Goal: Task Accomplishment & Management: Use online tool/utility

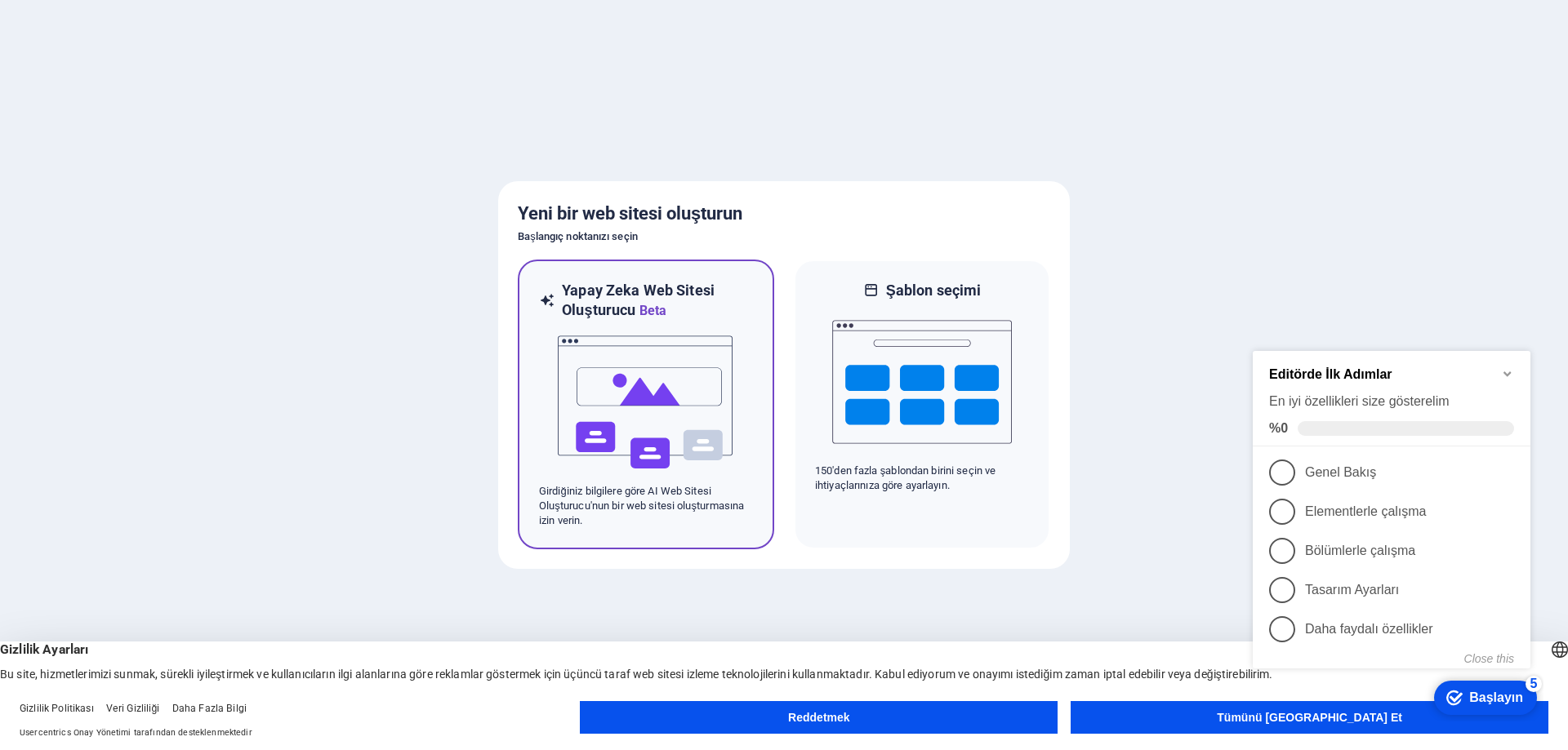
click at [662, 402] on img at bounding box center [646, 402] width 180 height 163
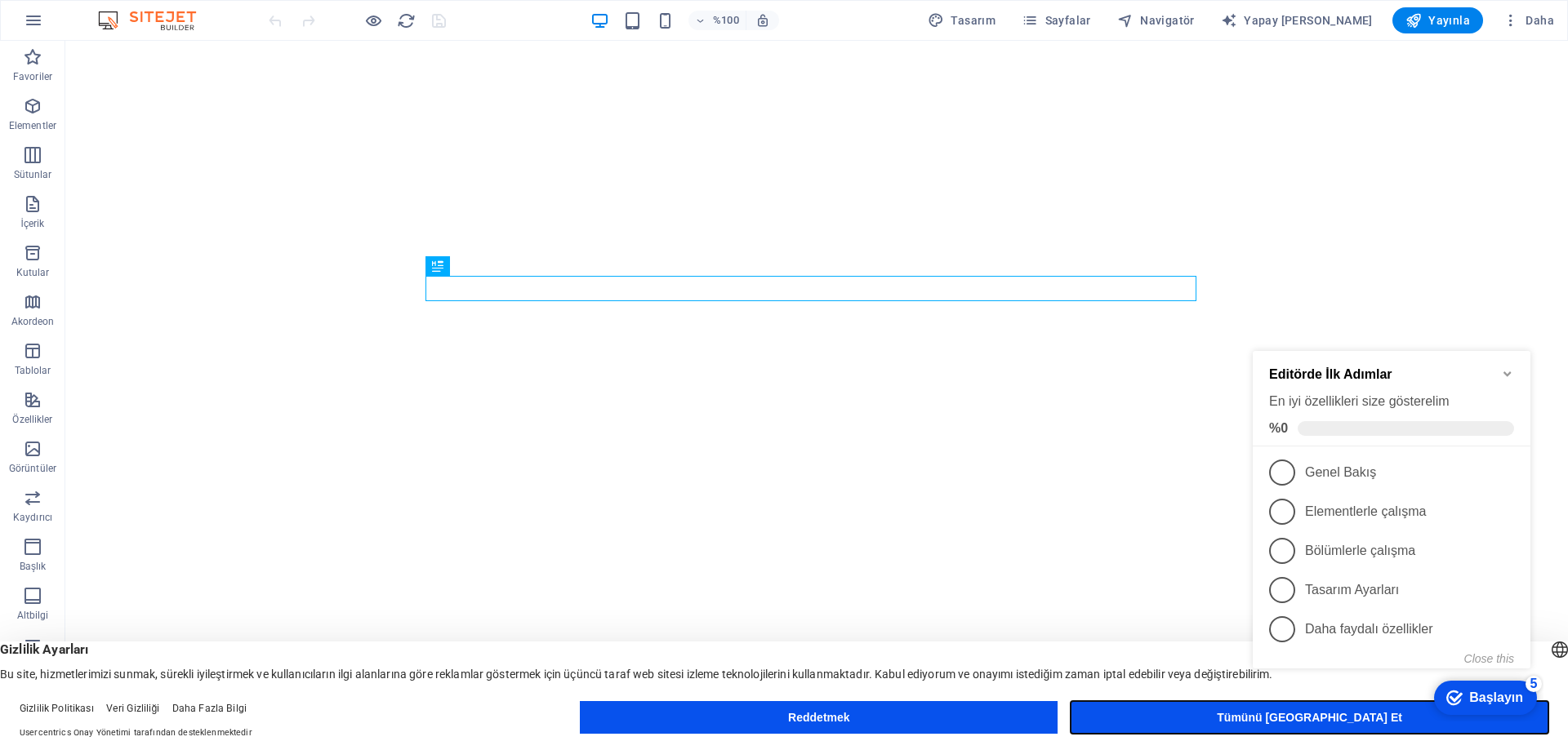
click at [1220, 723] on button "Tümünü Kabul Et" at bounding box center [1309, 717] width 477 height 33
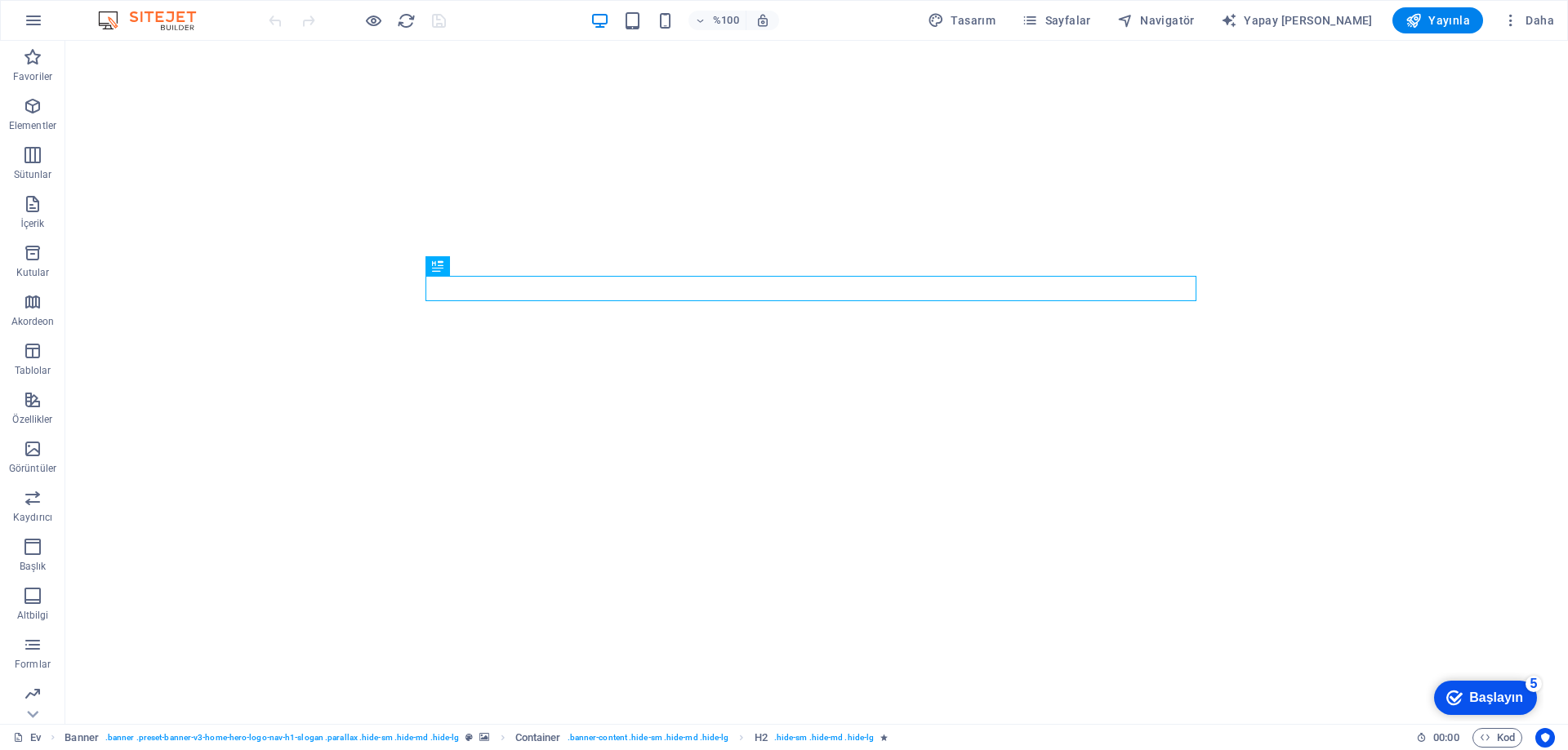
click at [112, 21] on img at bounding box center [155, 20] width 123 height 20
click at [1313, 17] on font "Yapay [PERSON_NAME]" at bounding box center [1308, 21] width 129 height 13
select select "English"
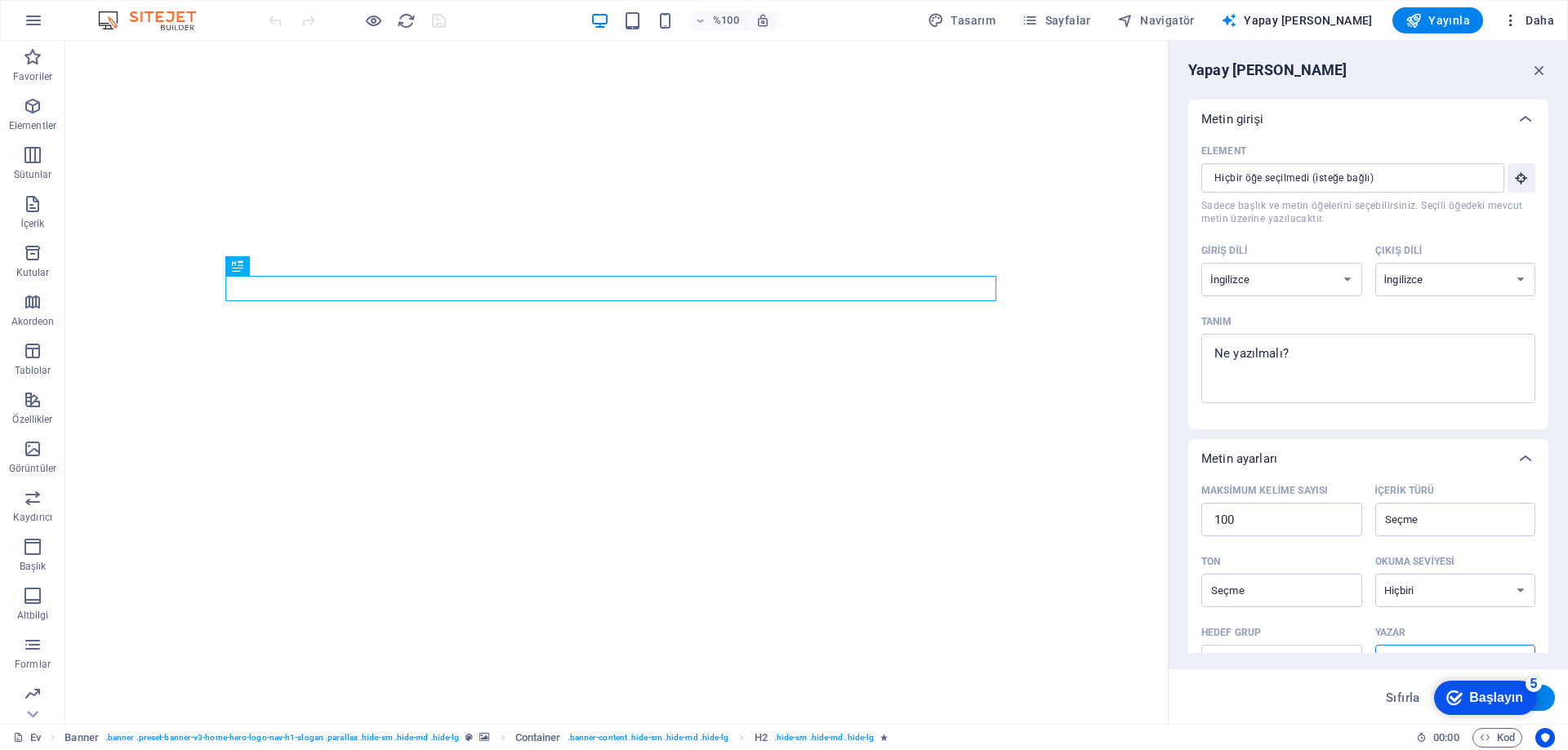
click at [1509, 20] on icon "button" at bounding box center [1510, 20] width 16 height 16
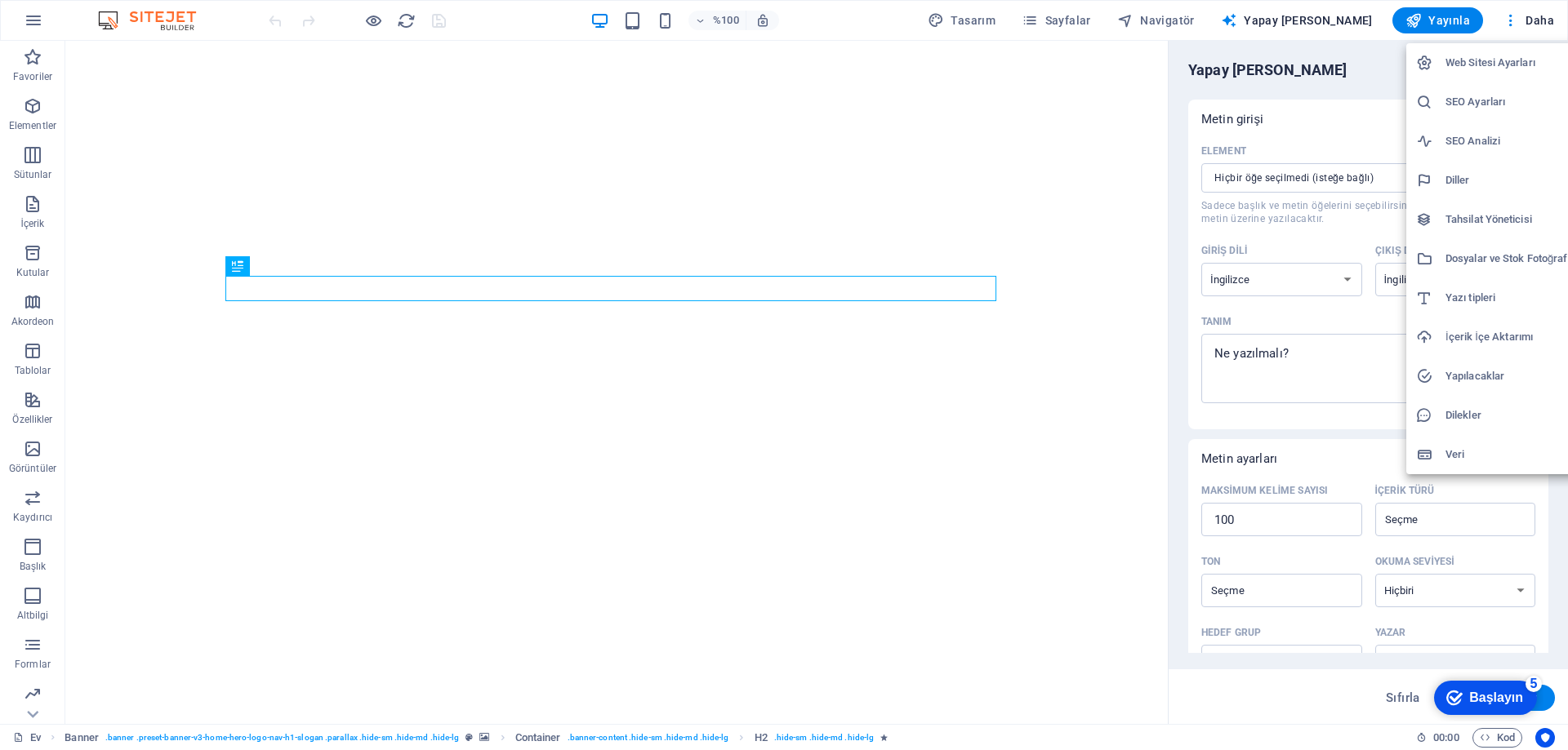
click at [846, 26] on div at bounding box center [784, 375] width 1568 height 750
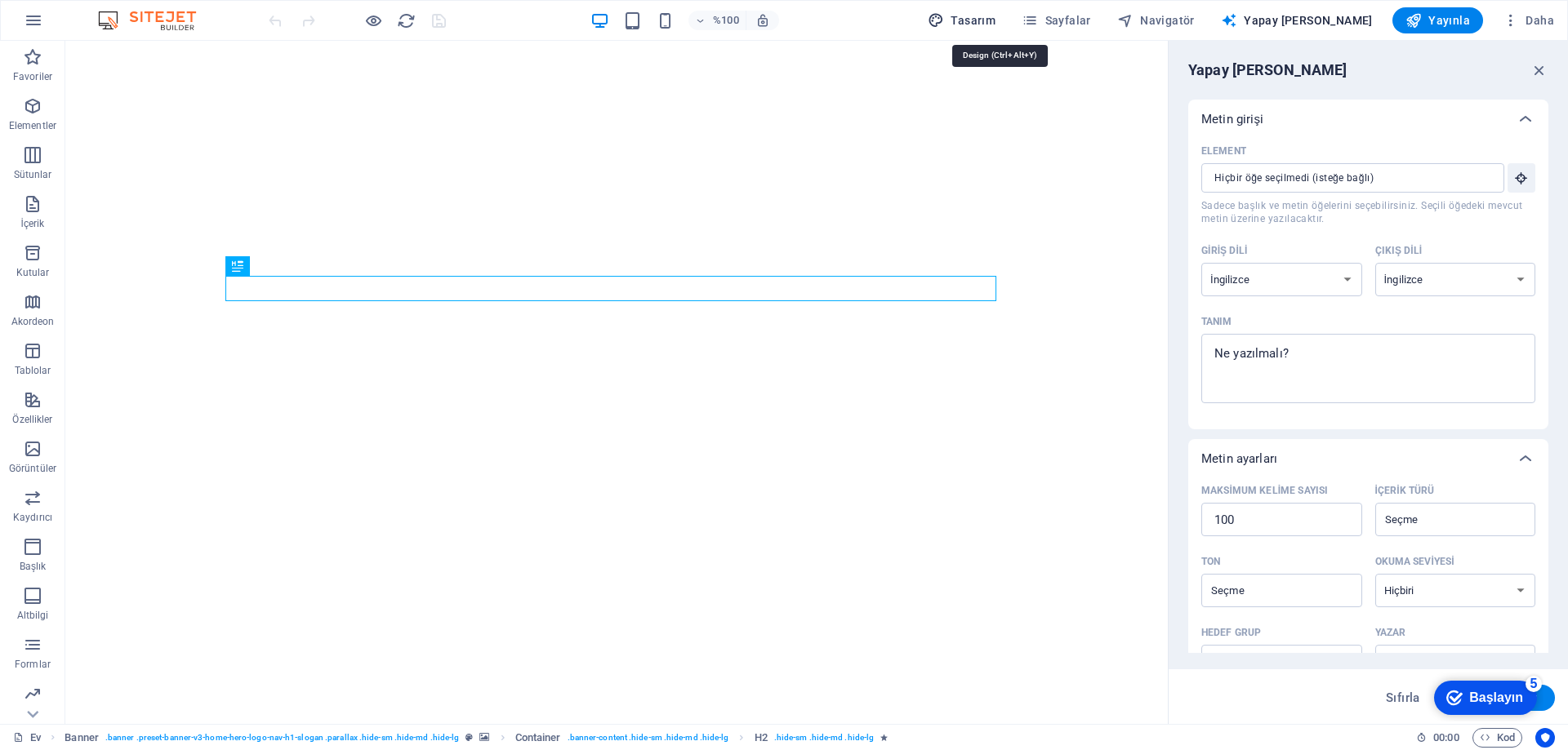
click at [995, 24] on font "Tasarım" at bounding box center [974, 21] width 45 height 13
select select "px"
select select "200"
select select "px"
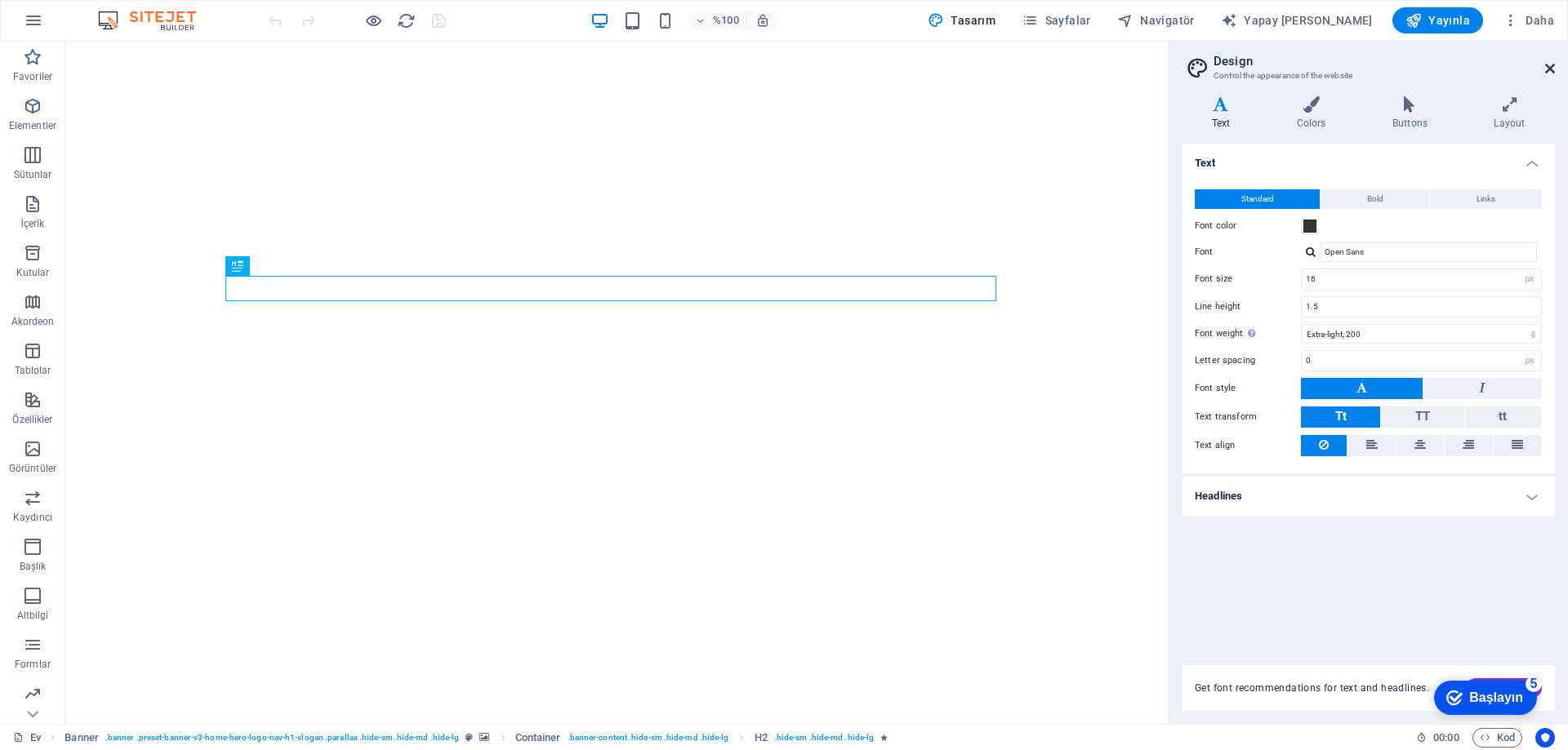
click at [1560, 63] on aside "Design Control the appearance of the website Variants Text Colors Buttons Layou…" at bounding box center [1367, 382] width 400 height 683
click at [1548, 68] on icon at bounding box center [1550, 69] width 9 height 13
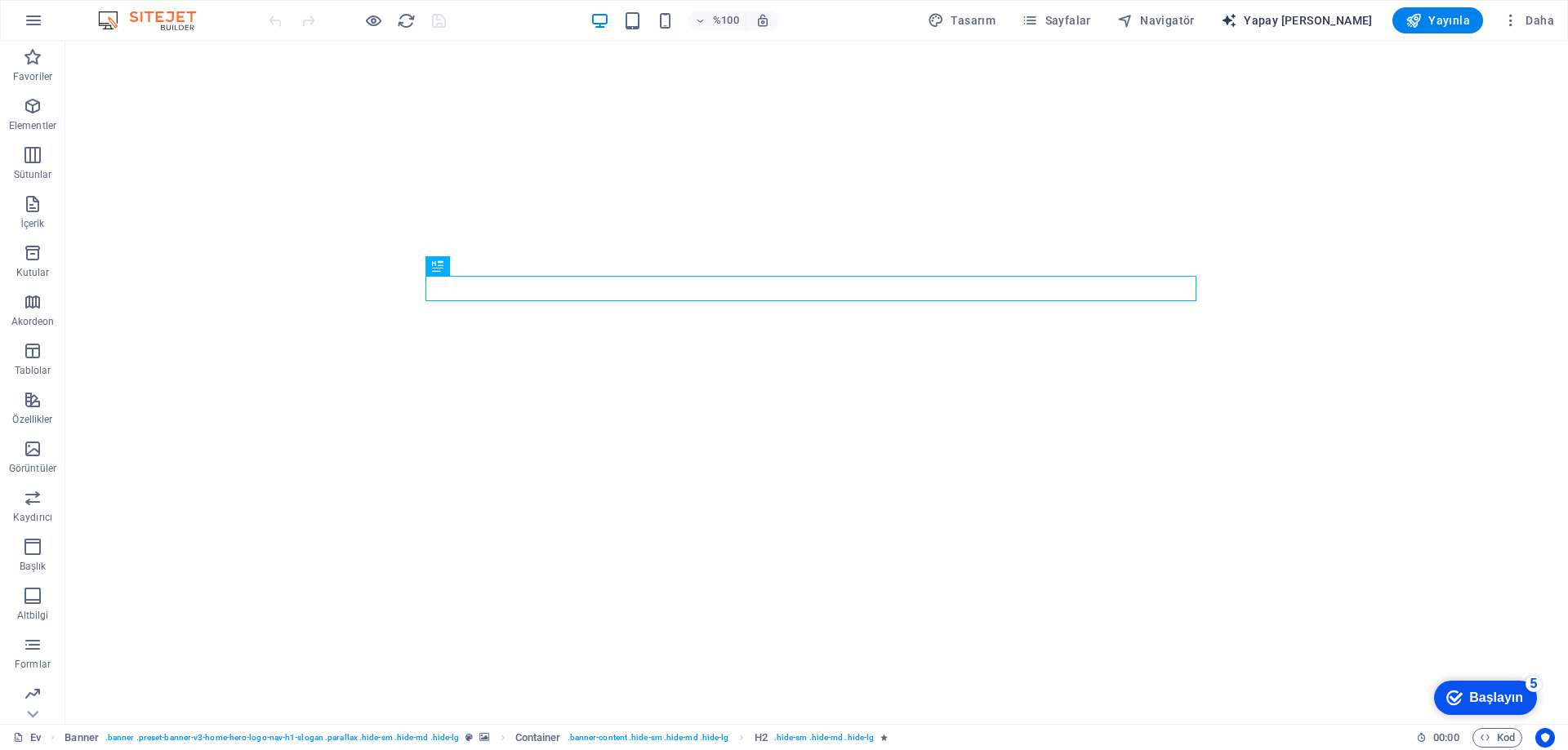
click at [1322, 16] on font "Yapay [PERSON_NAME]" at bounding box center [1308, 21] width 129 height 13
select select "English"
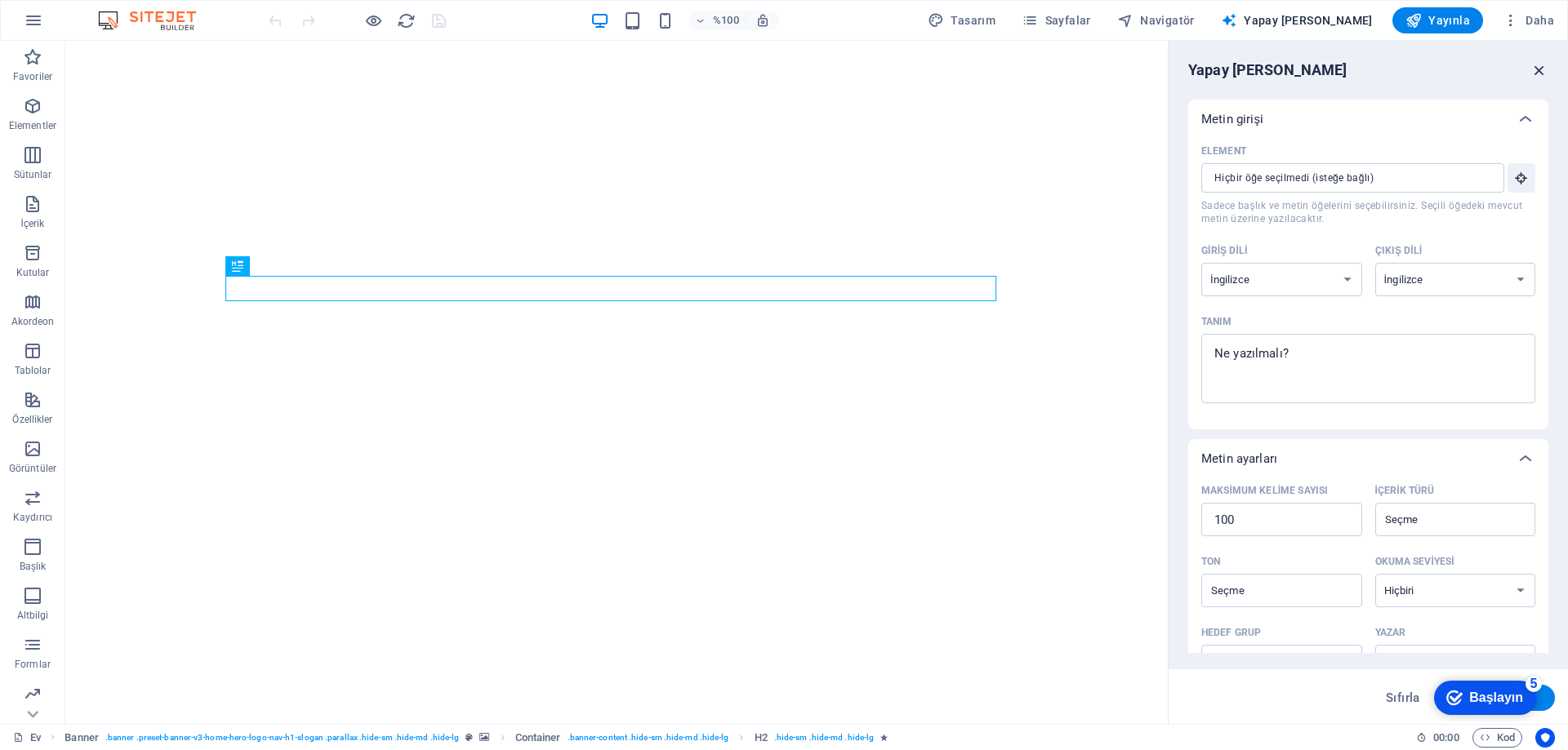
click at [1542, 68] on icon "button" at bounding box center [1539, 70] width 18 height 18
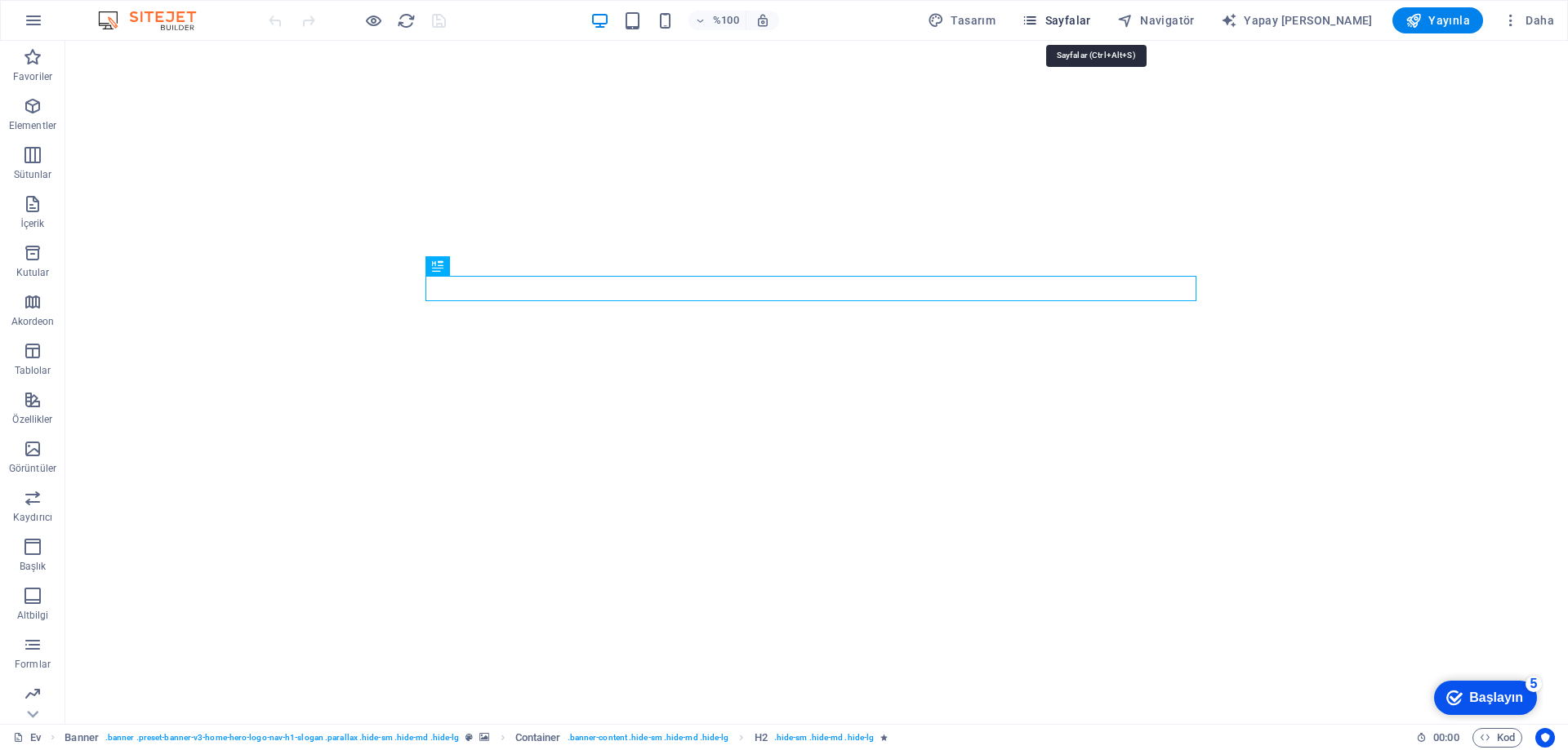
click at [1088, 21] on font "Sayfalar" at bounding box center [1068, 21] width 45 height 13
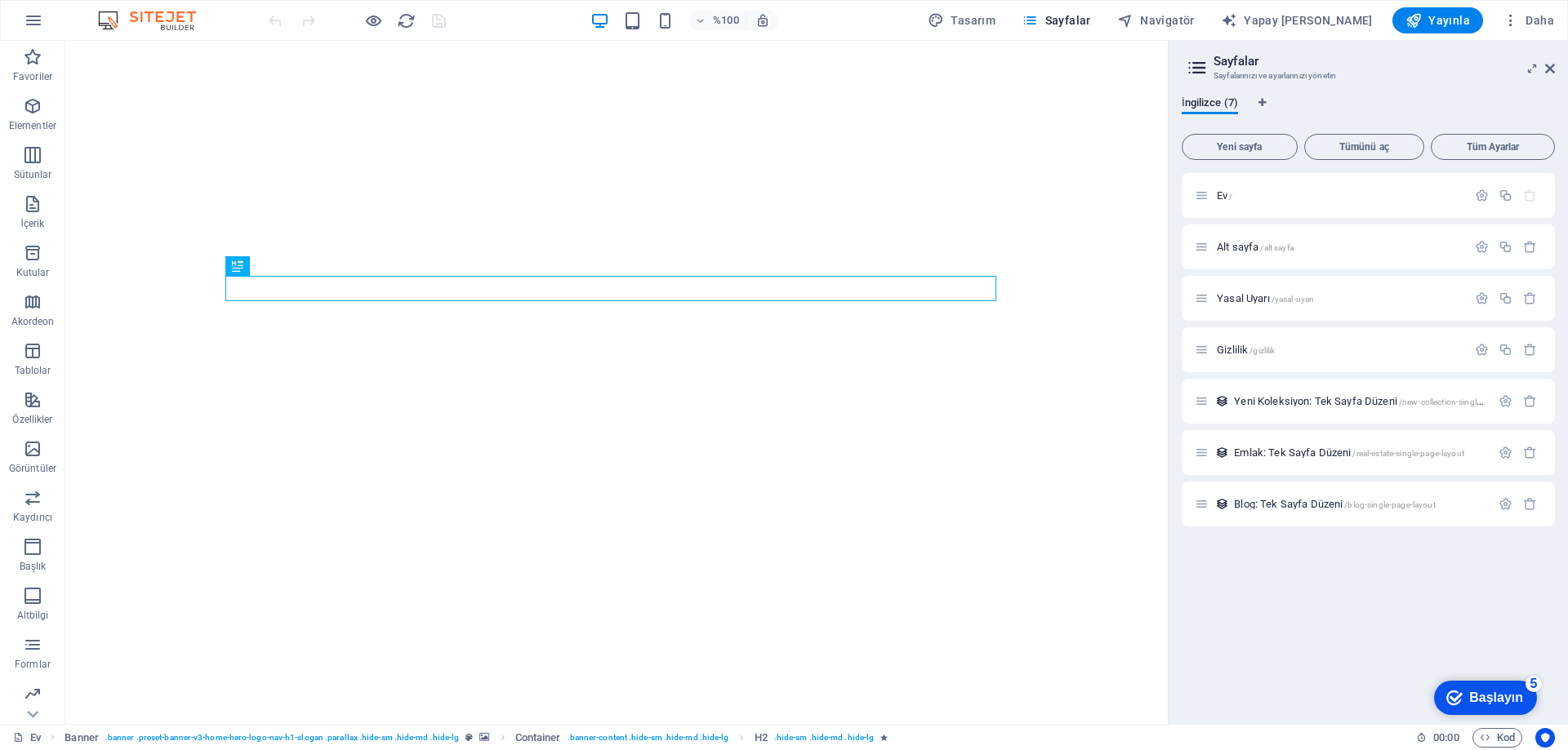
click at [1558, 69] on aside "Sayfalar Sayfalarınızı ve ayarlarınızı yönetin İngilizce (7) Yeni sayfa Tümünü …" at bounding box center [1367, 382] width 400 height 683
click at [168, 17] on img at bounding box center [155, 20] width 123 height 20
click at [370, 137] on font "Sunum modu" at bounding box center [364, 141] width 62 height 12
click at [1514, 21] on icon "button" at bounding box center [1510, 20] width 16 height 16
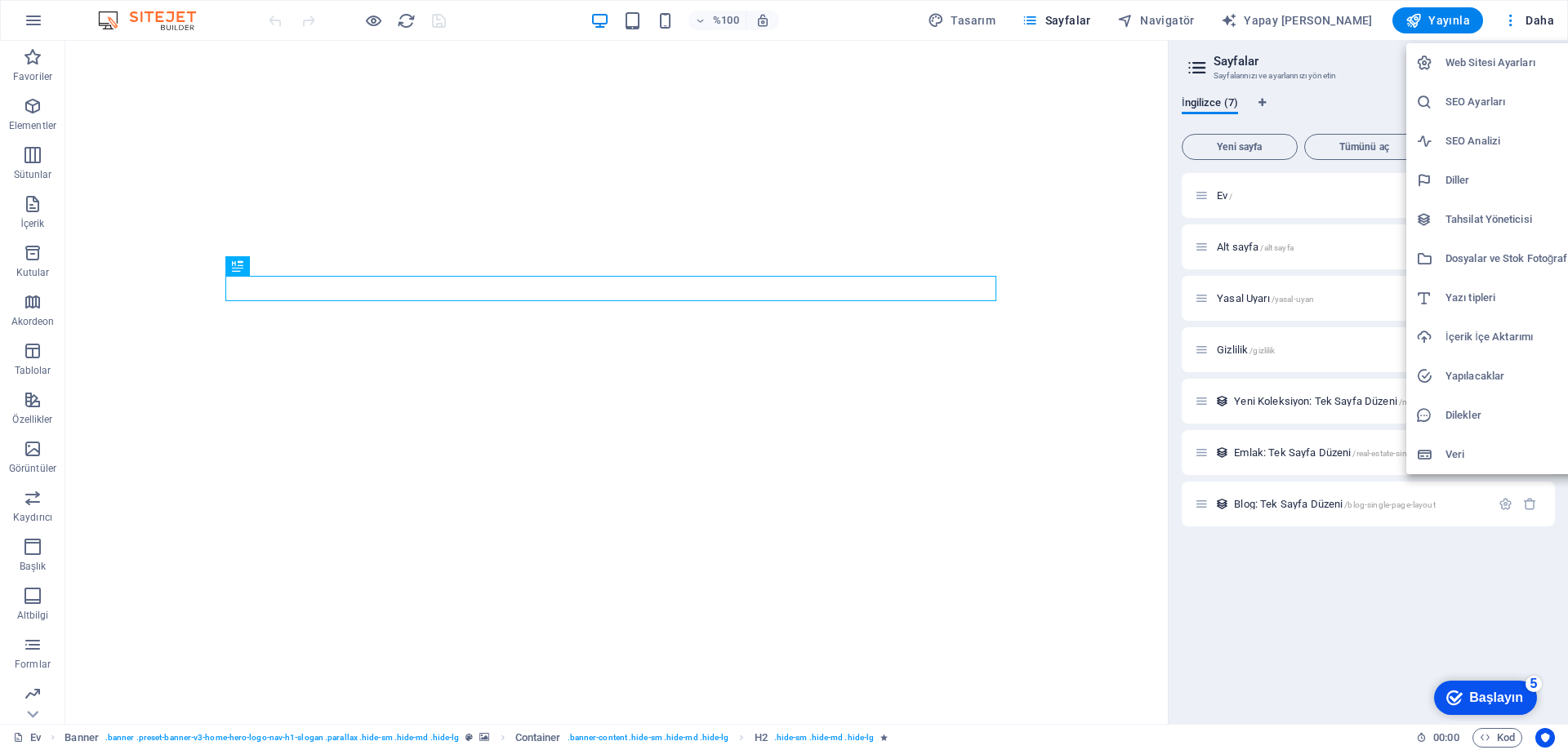
click at [1296, 638] on div at bounding box center [784, 375] width 1568 height 750
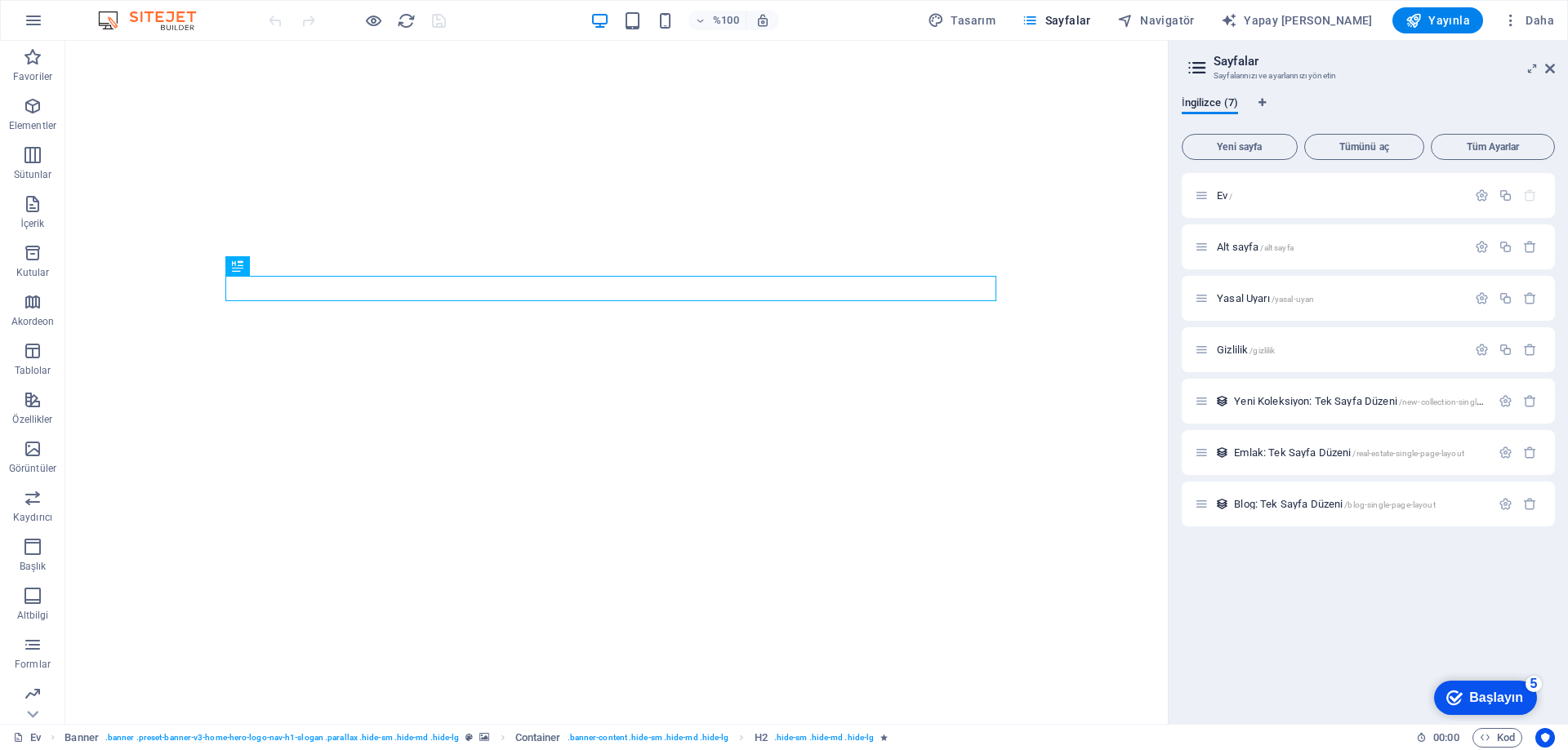
click at [1486, 695] on font "Başlayın" at bounding box center [1495, 697] width 54 height 14
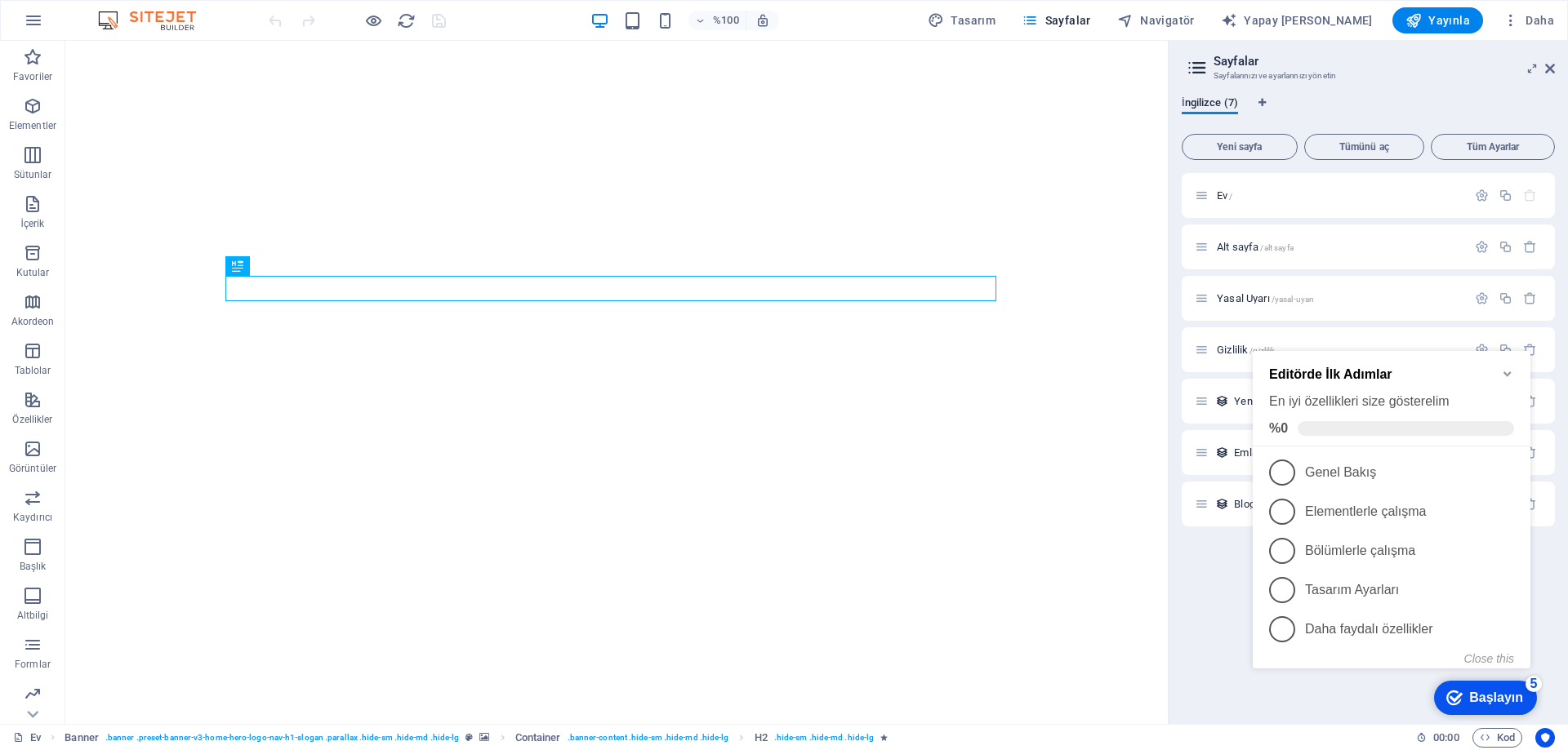
click at [1449, 689] on div "checkmark Başlayın 5" at bounding box center [1485, 698] width 103 height 34
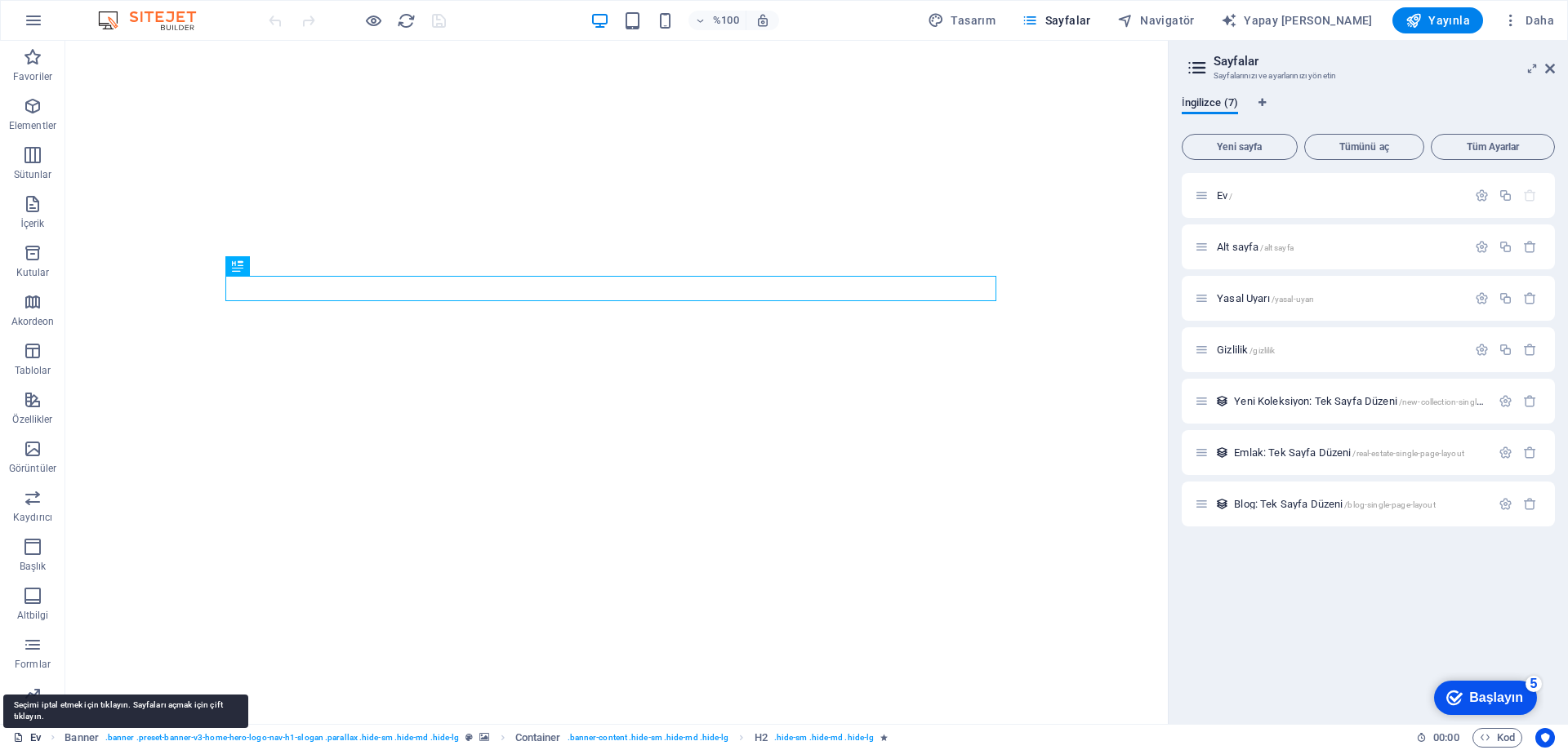
click at [30, 736] on font "Ev" at bounding box center [35, 737] width 10 height 12
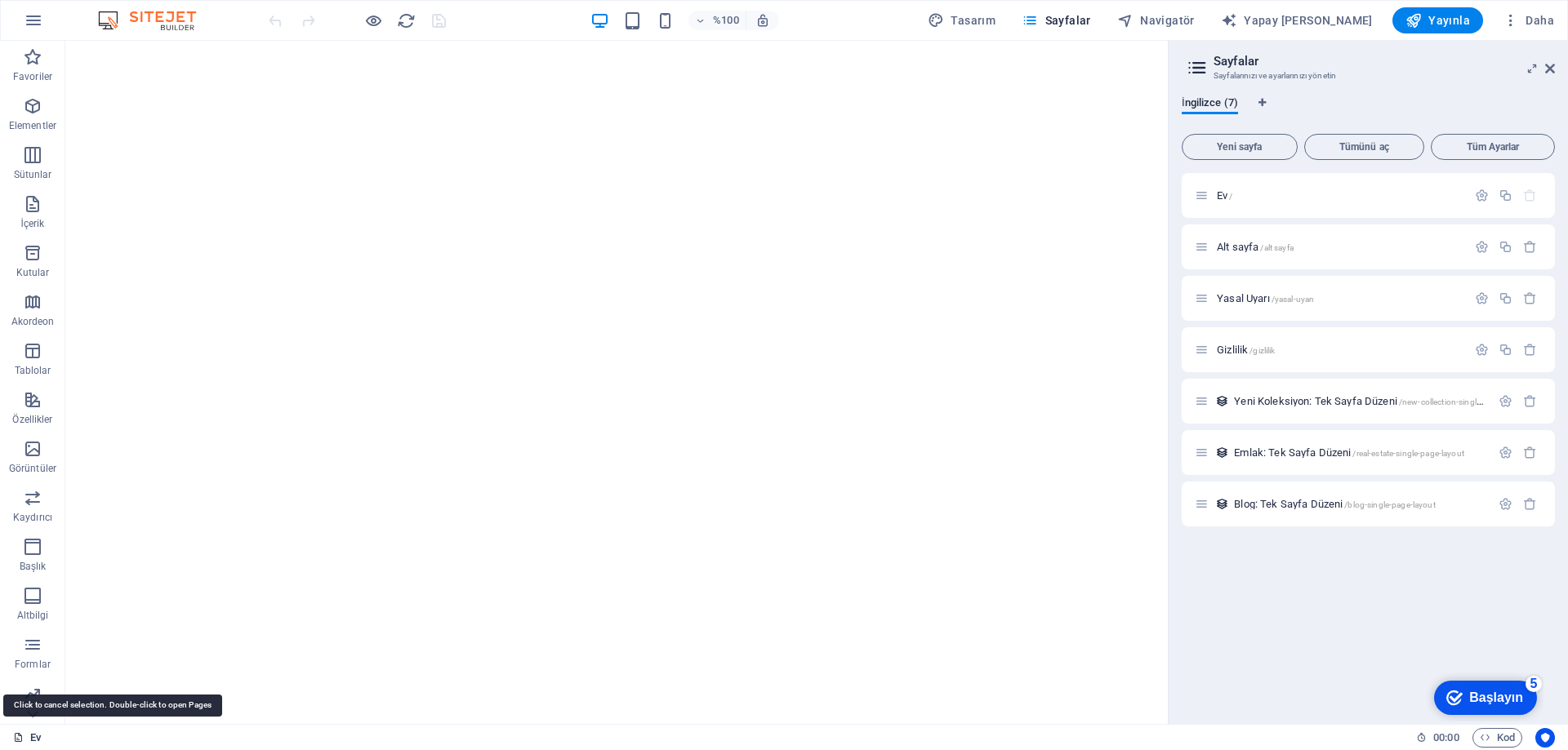
click at [35, 734] on font "Ev" at bounding box center [35, 737] width 10 height 12
click at [27, 20] on icon "button" at bounding box center [33, 20] width 20 height 20
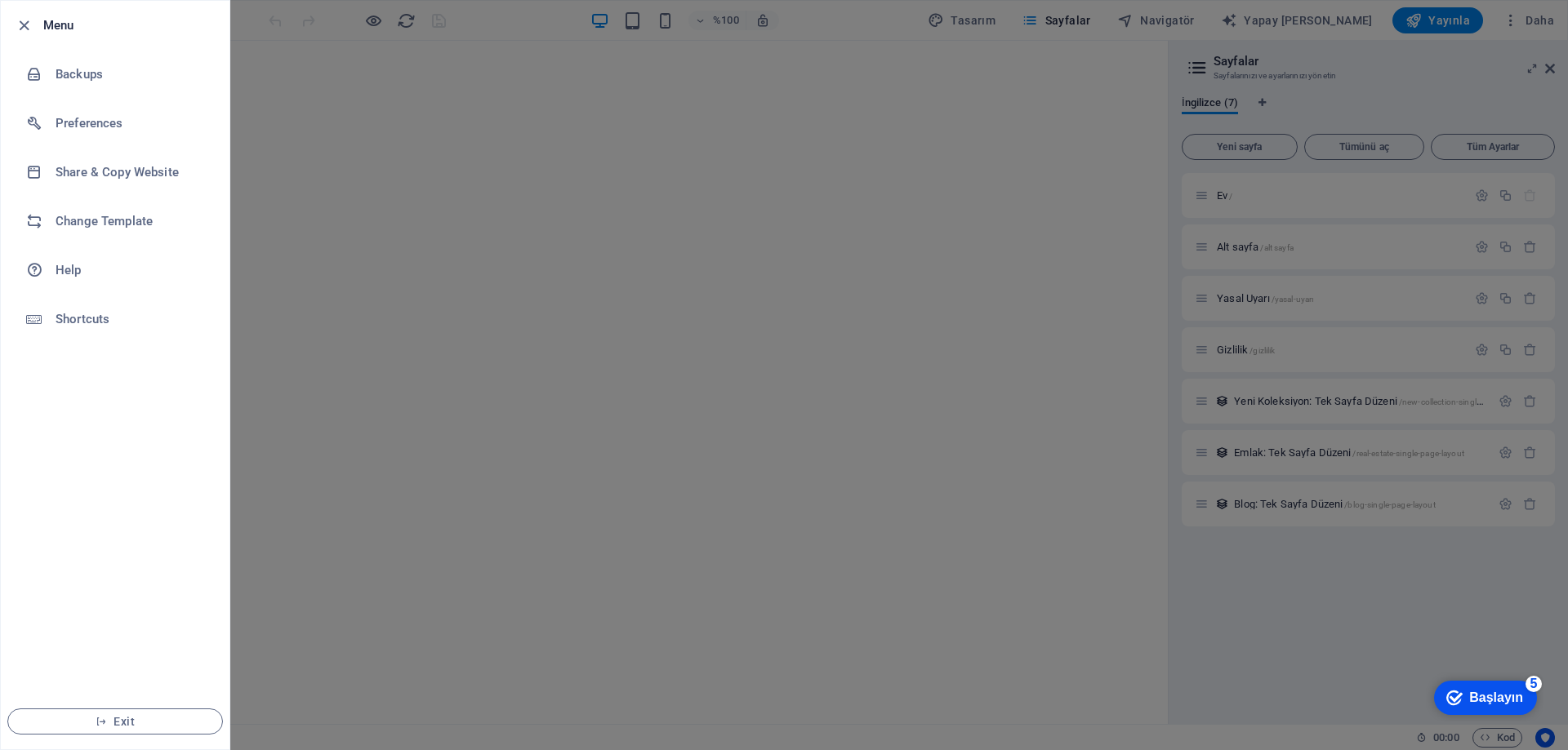
click at [367, 417] on div at bounding box center [784, 375] width 1568 height 750
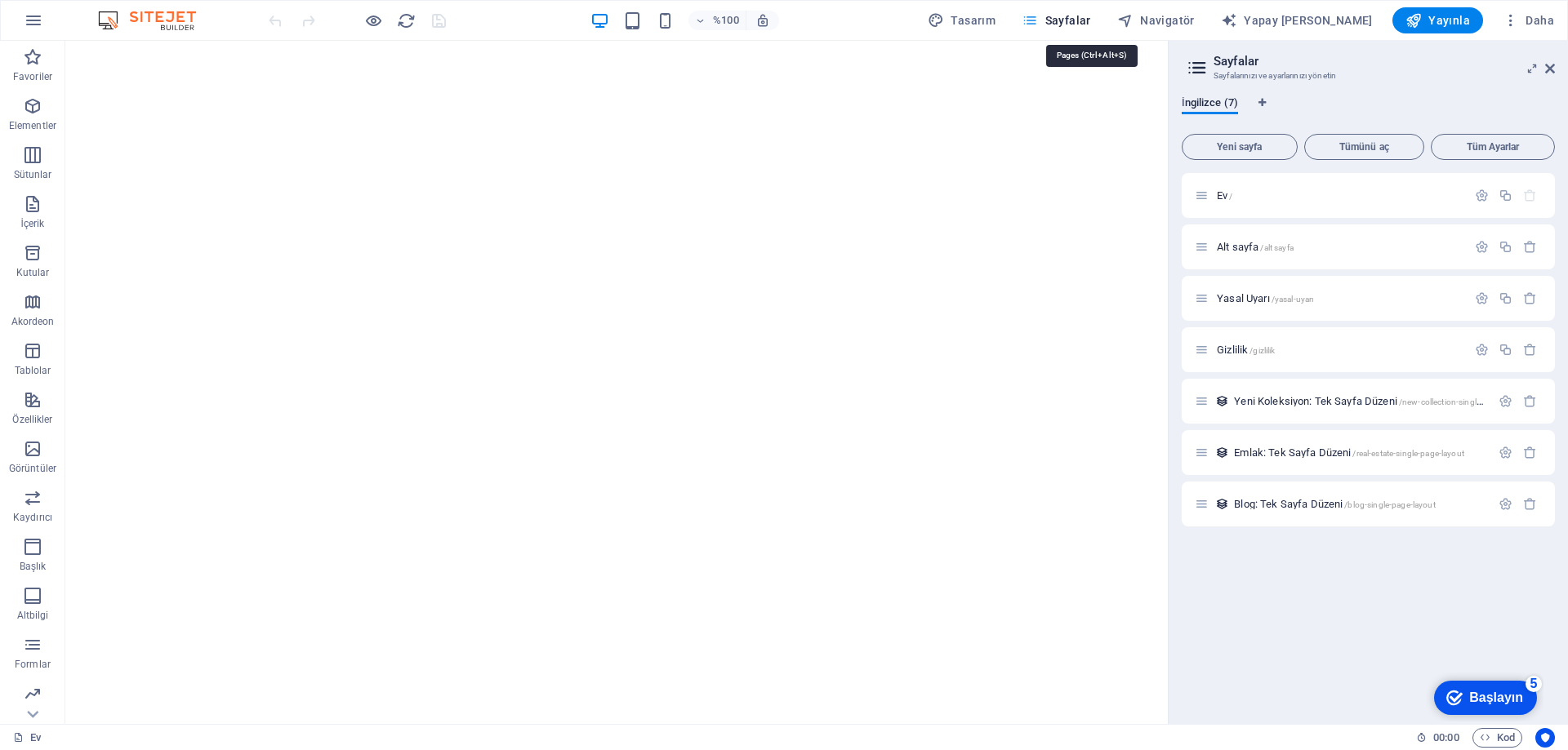
click at [1038, 21] on icon "button" at bounding box center [1029, 20] width 16 height 16
click at [26, 105] on icon "button" at bounding box center [32, 106] width 20 height 20
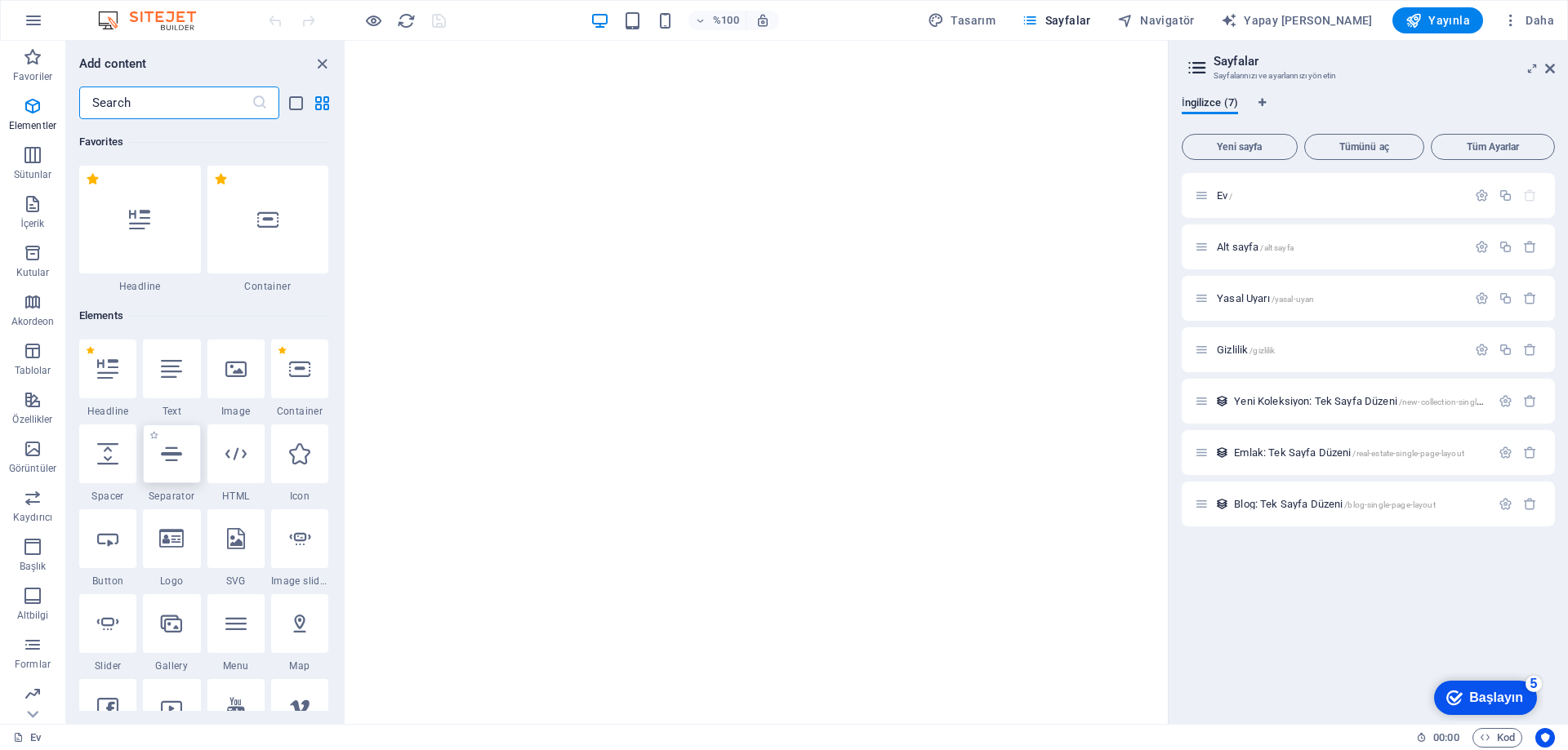
scroll to position [174, 0]
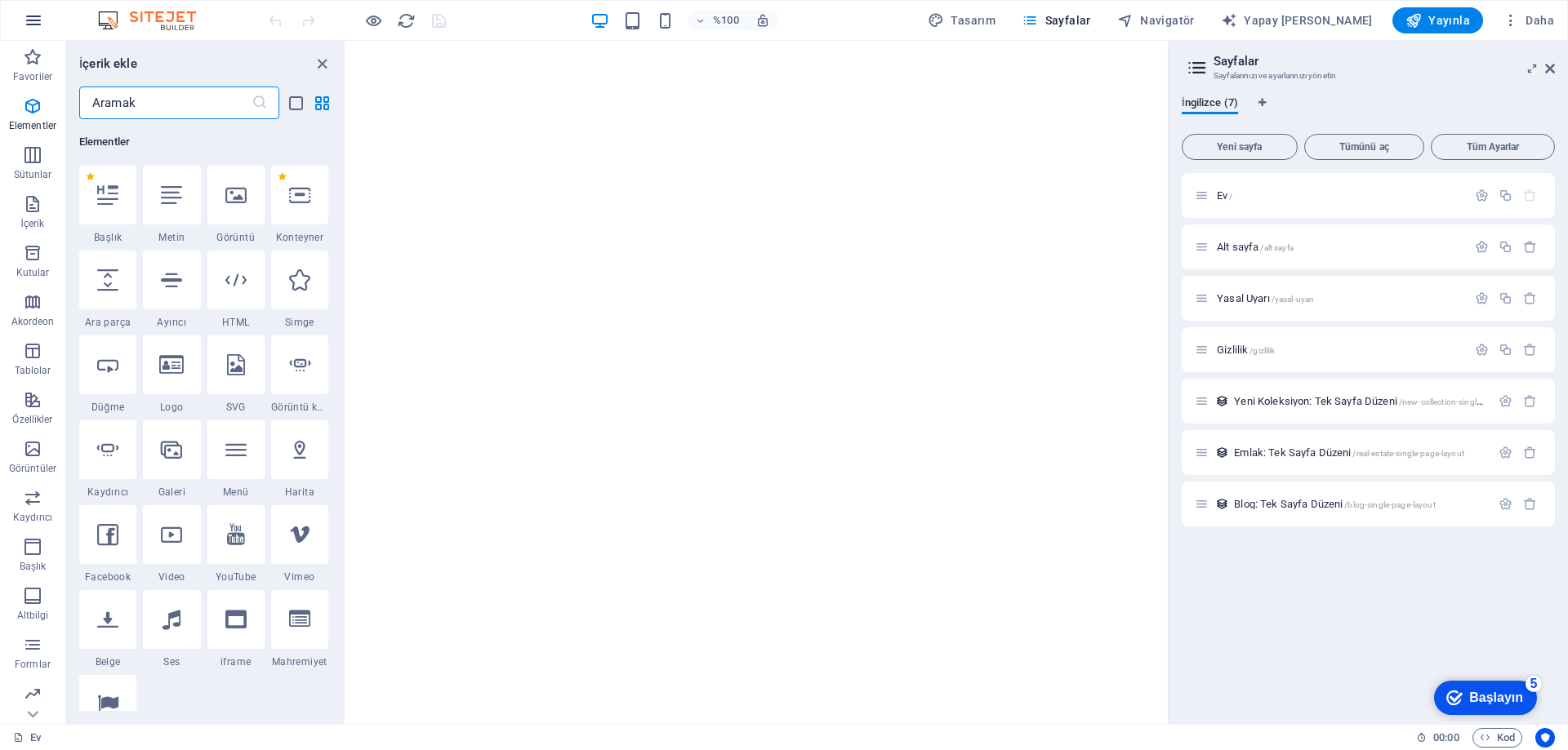
click at [35, 18] on icon "button" at bounding box center [33, 20] width 20 height 20
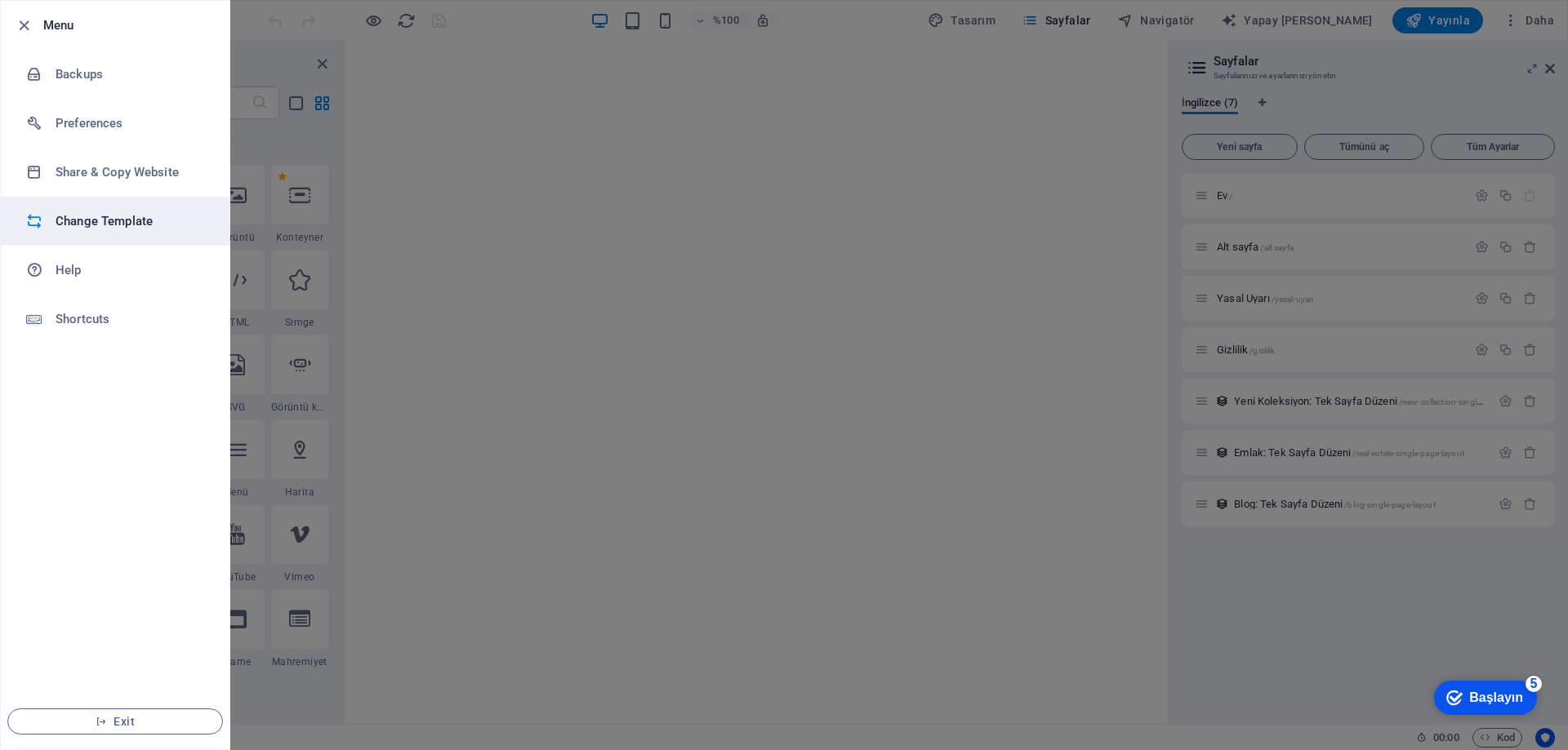
click at [141, 225] on h6 "Change Template" at bounding box center [131, 221] width 151 height 20
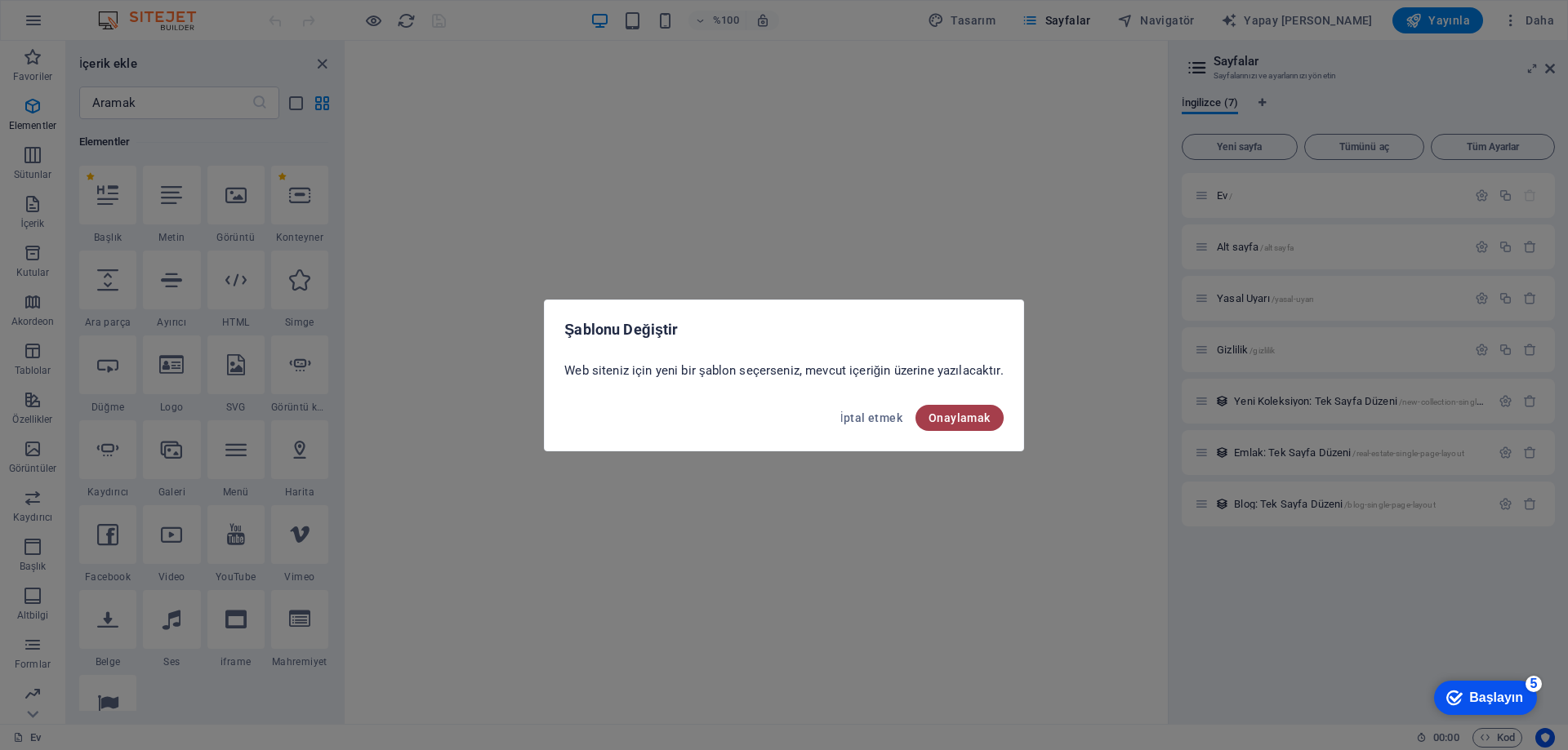
click at [969, 423] on font "Onaylamak" at bounding box center [959, 418] width 62 height 13
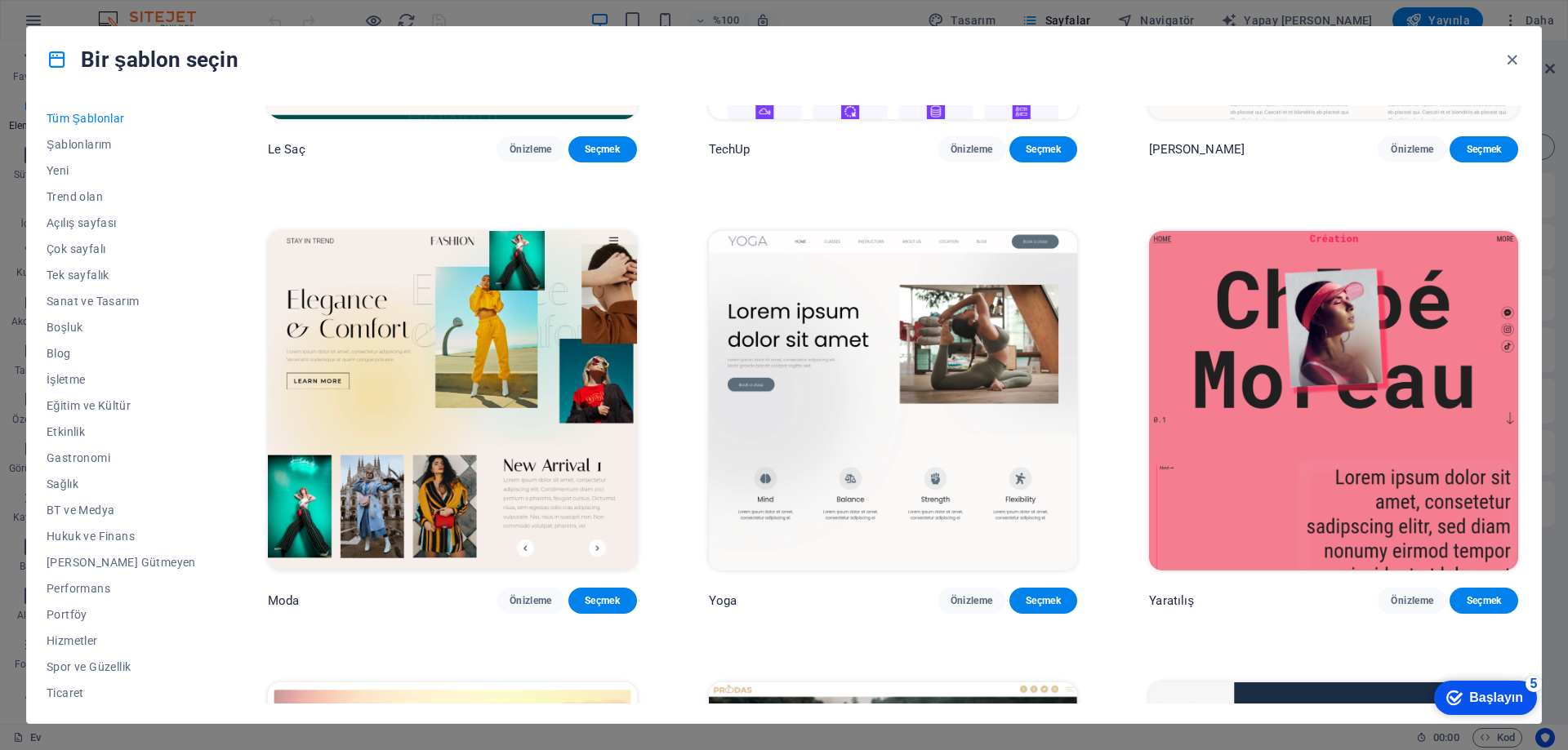
scroll to position [7018, 0]
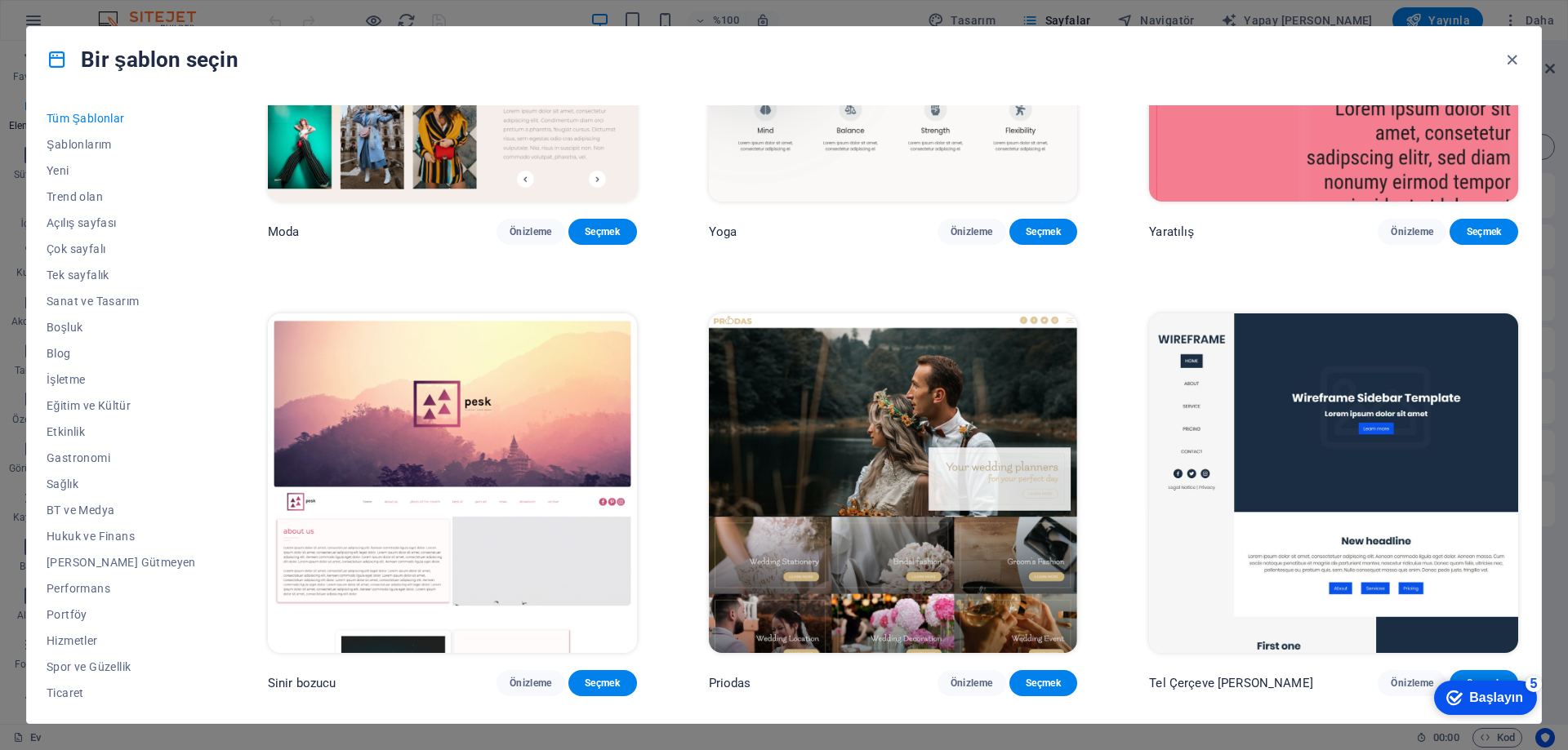
click at [1510, 64] on icon "button" at bounding box center [1512, 60] width 19 height 19
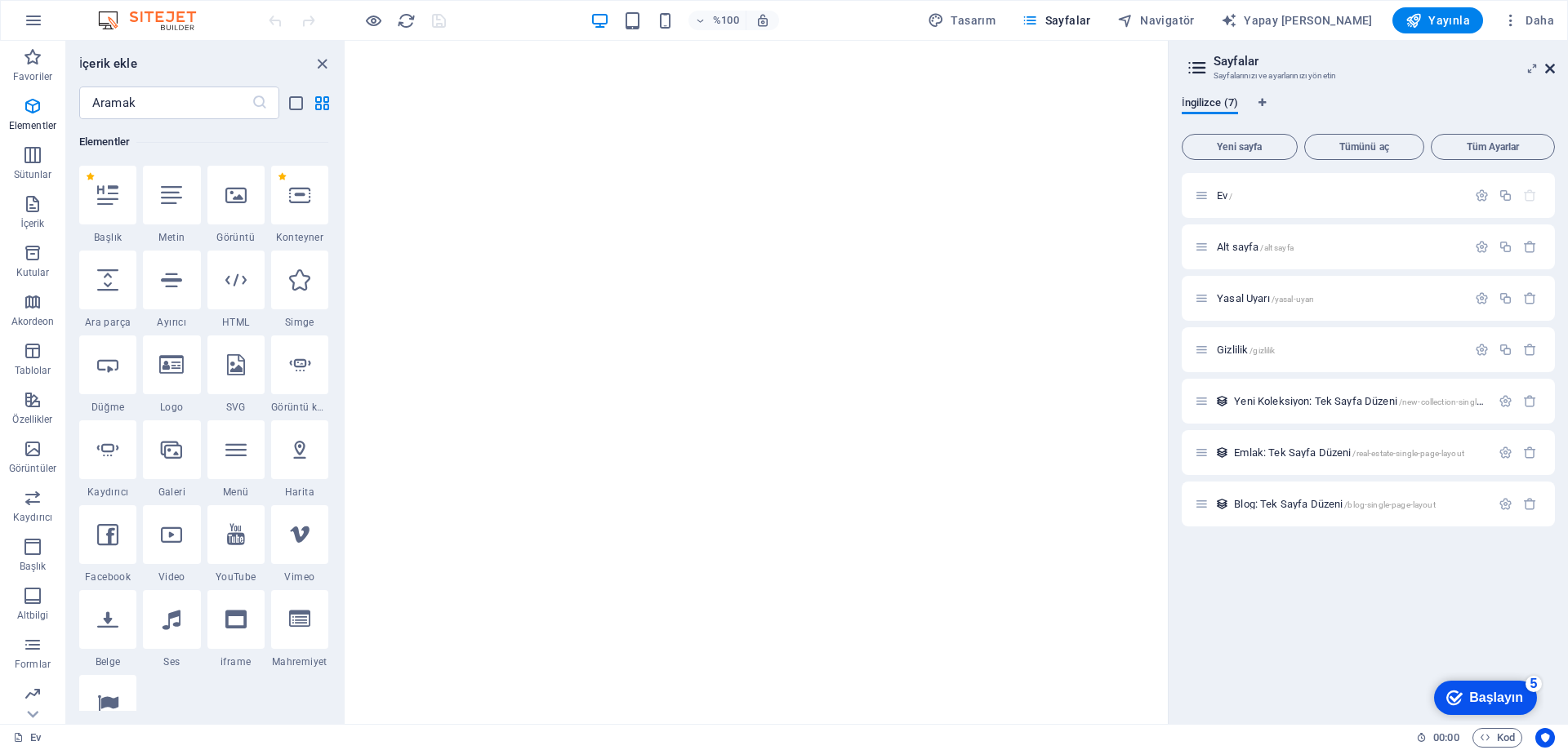
click at [1547, 69] on icon at bounding box center [1550, 69] width 9 height 13
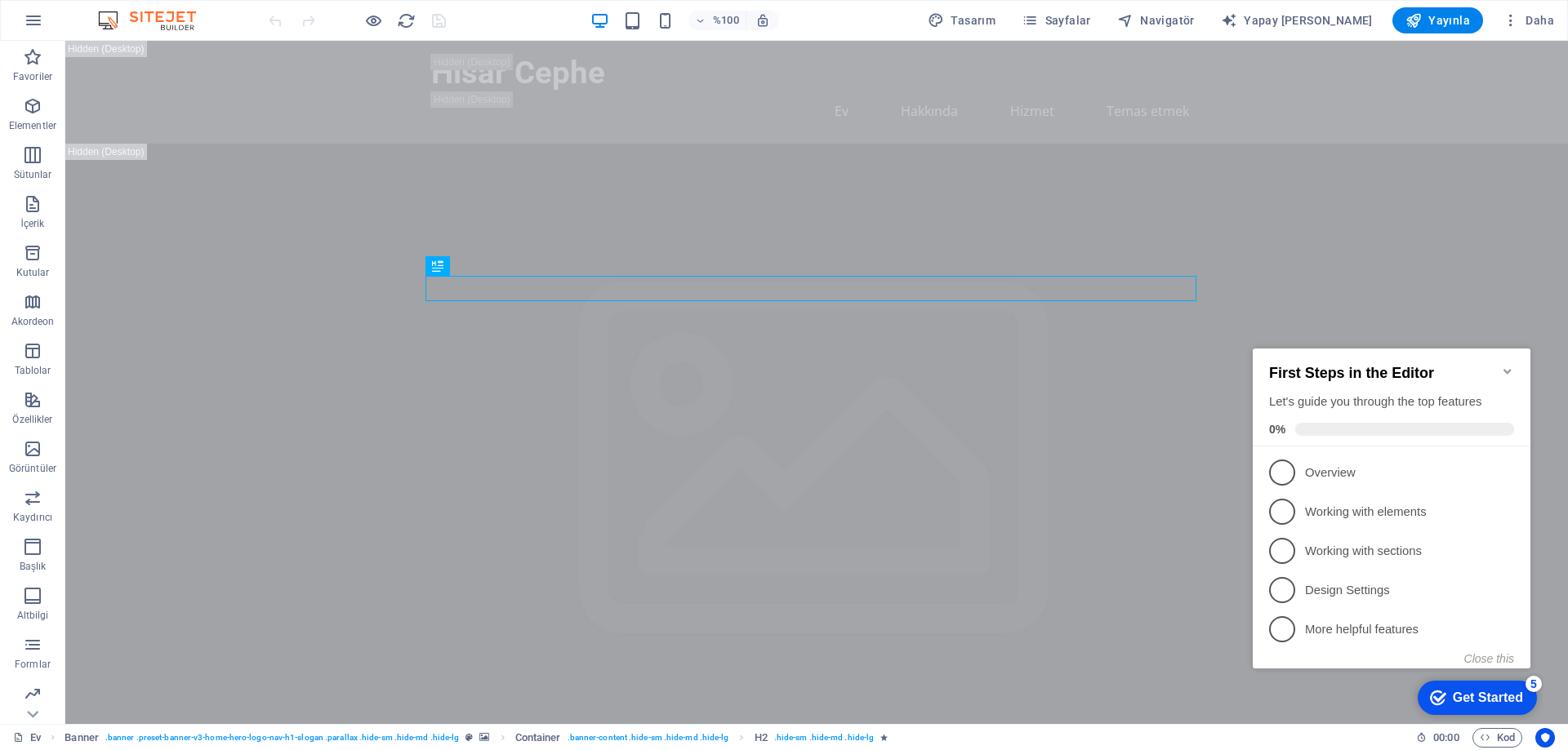
click at [106, 23] on img at bounding box center [155, 20] width 123 height 20
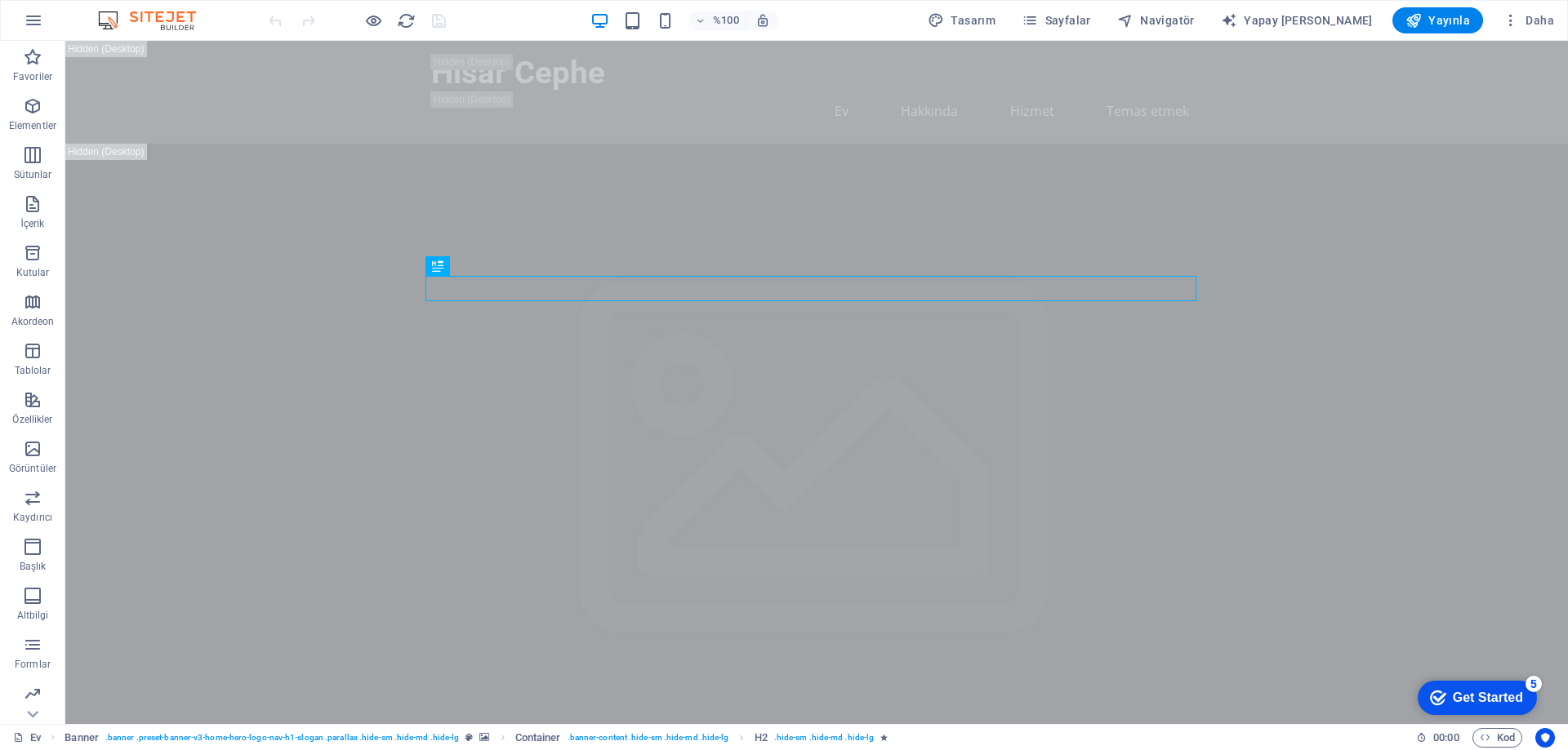
click at [157, 24] on img at bounding box center [155, 20] width 123 height 20
click at [1526, 9] on button "Daha" at bounding box center [1528, 21] width 64 height 26
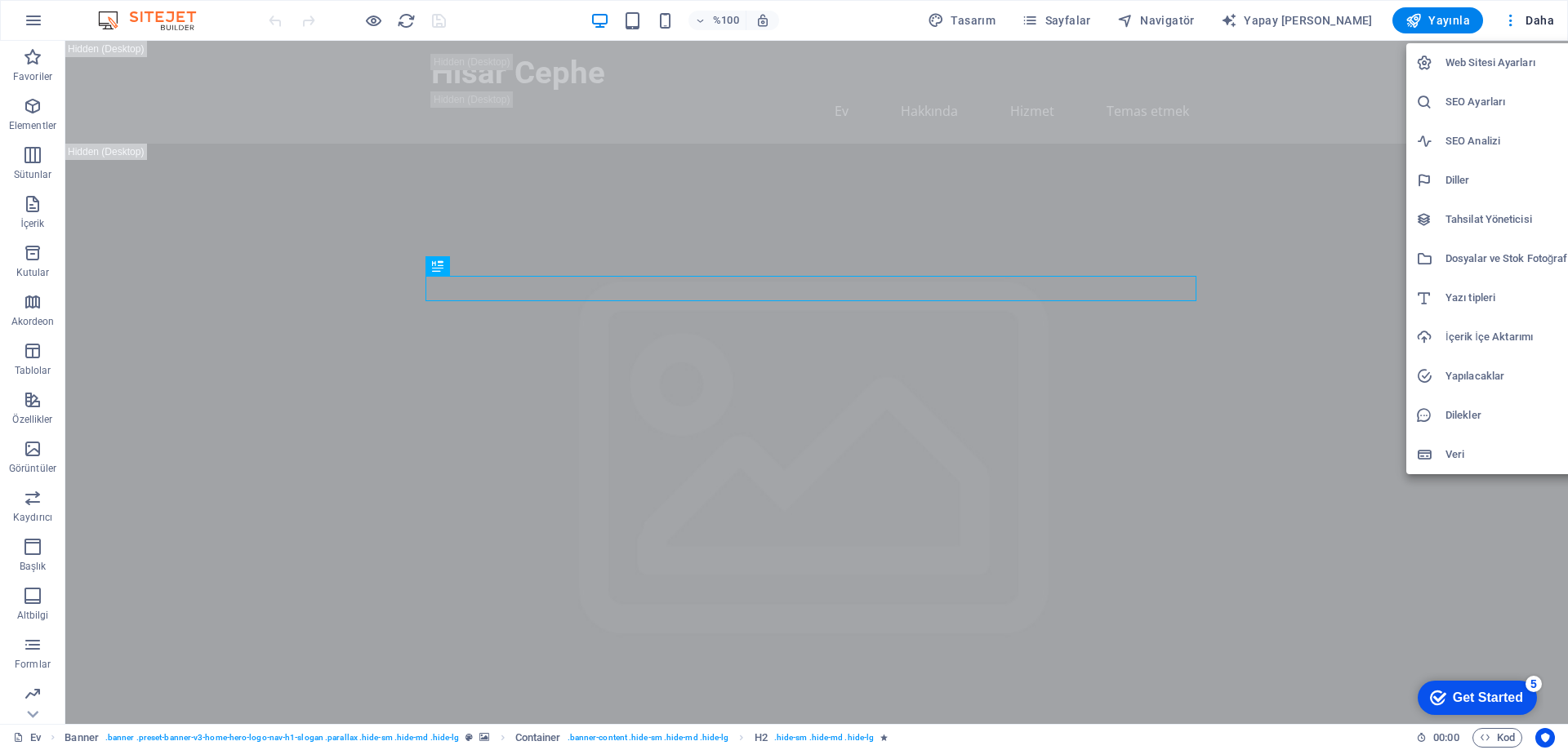
click at [1483, 699] on div "Get Started" at bounding box center [1488, 698] width 70 height 15
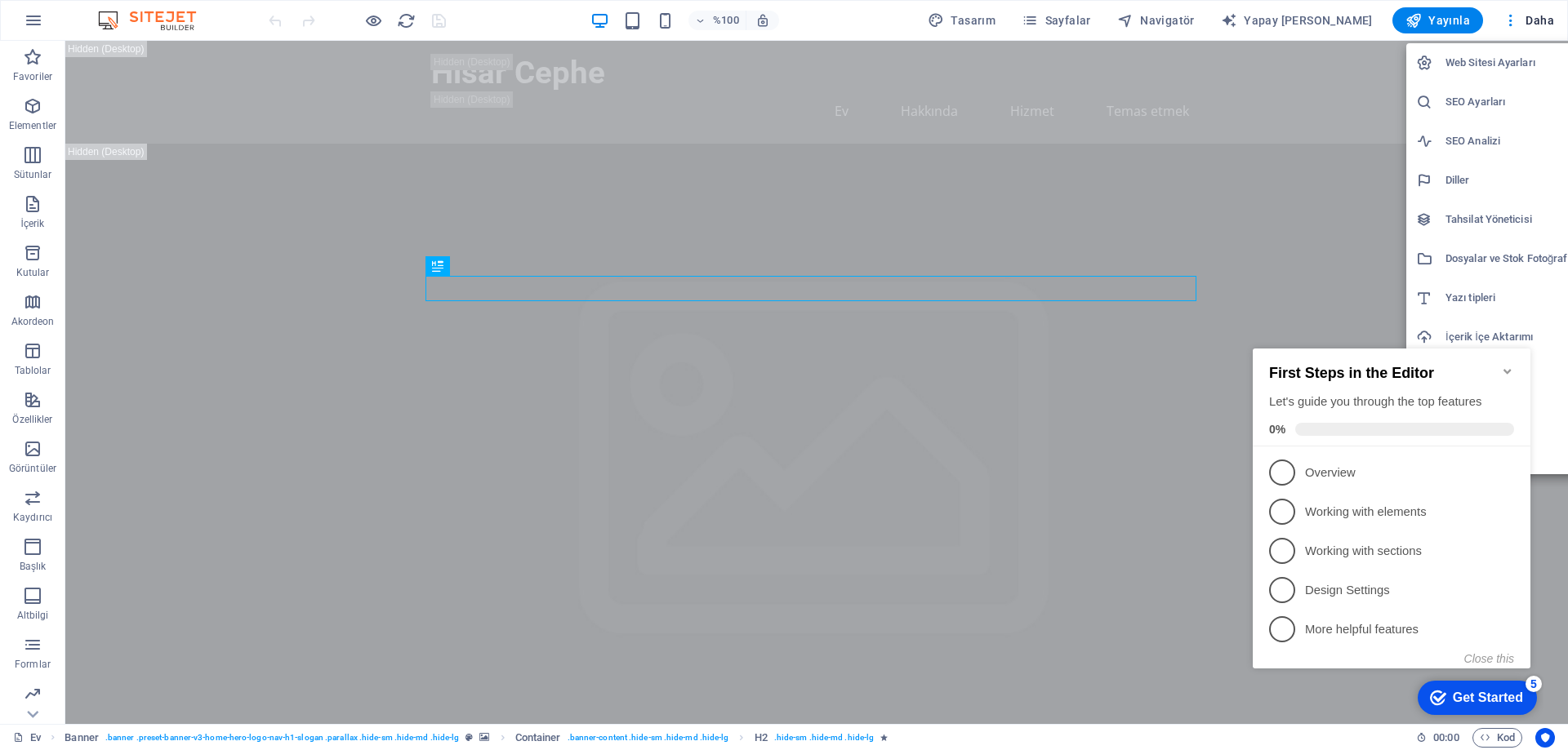
click div "checkmark Get Started 5 First Steps in the Editor Let's guide you through the t…"
drag, startPoint x: 1315, startPoint y: 85, endPoint x: 1322, endPoint y: 90, distance: 8.6
click at [1315, 84] on div at bounding box center [784, 375] width 1568 height 750
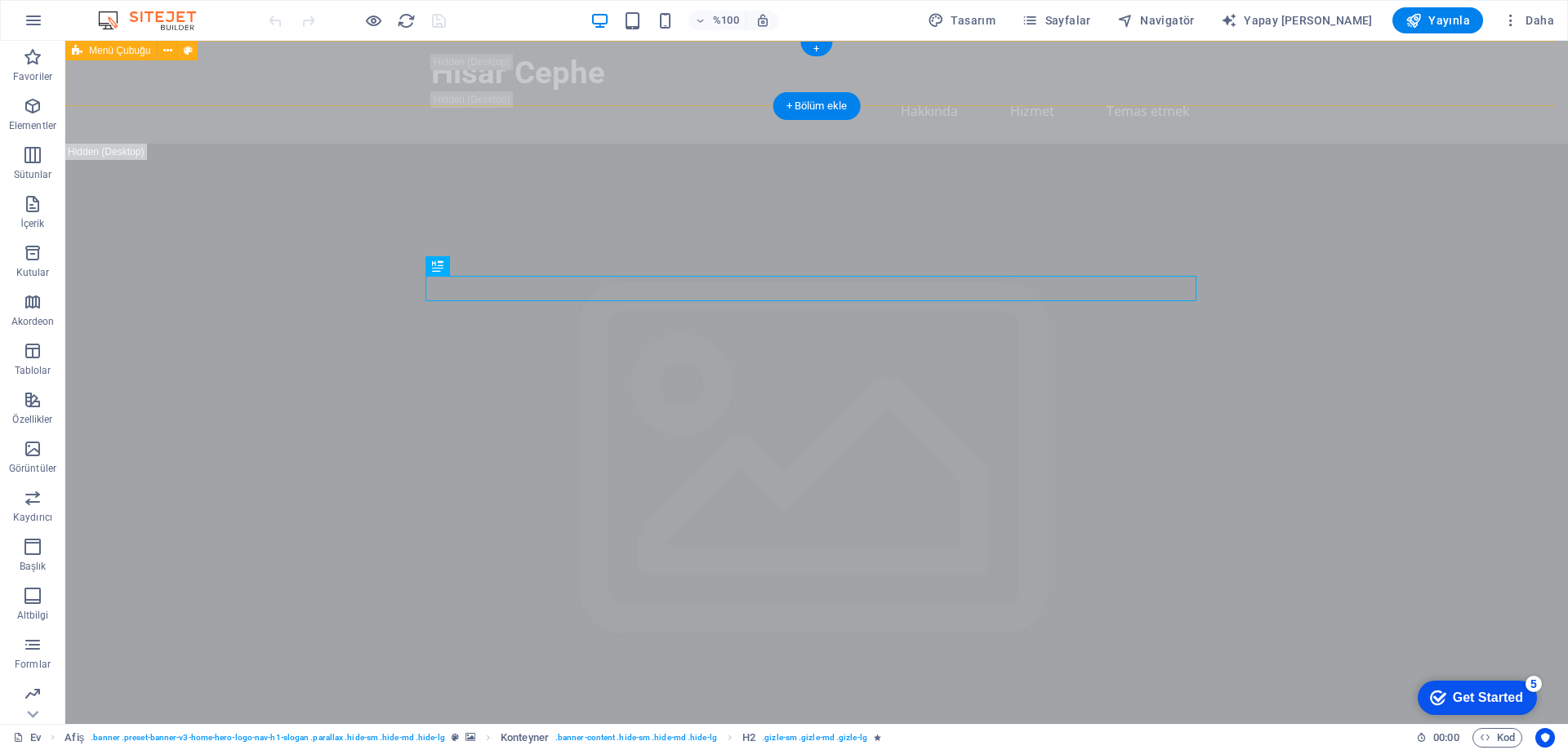
click at [1337, 78] on div "Hisar Cephe Ev Hakkında Hizmet Temas etmek" at bounding box center [817, 92] width 1503 height 103
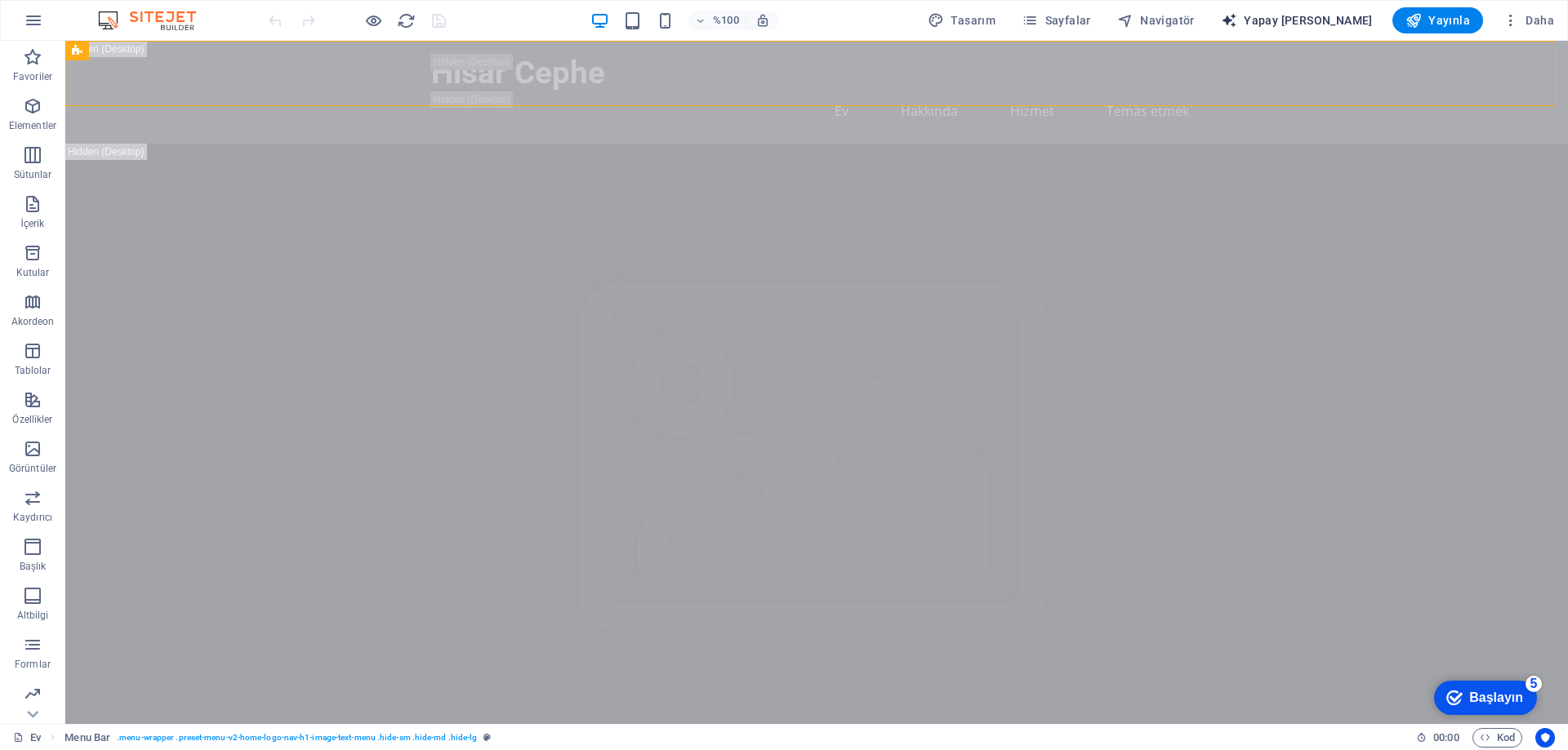
click at [1328, 21] on font "Yapay [PERSON_NAME]" at bounding box center [1308, 21] width 129 height 13
select select "English"
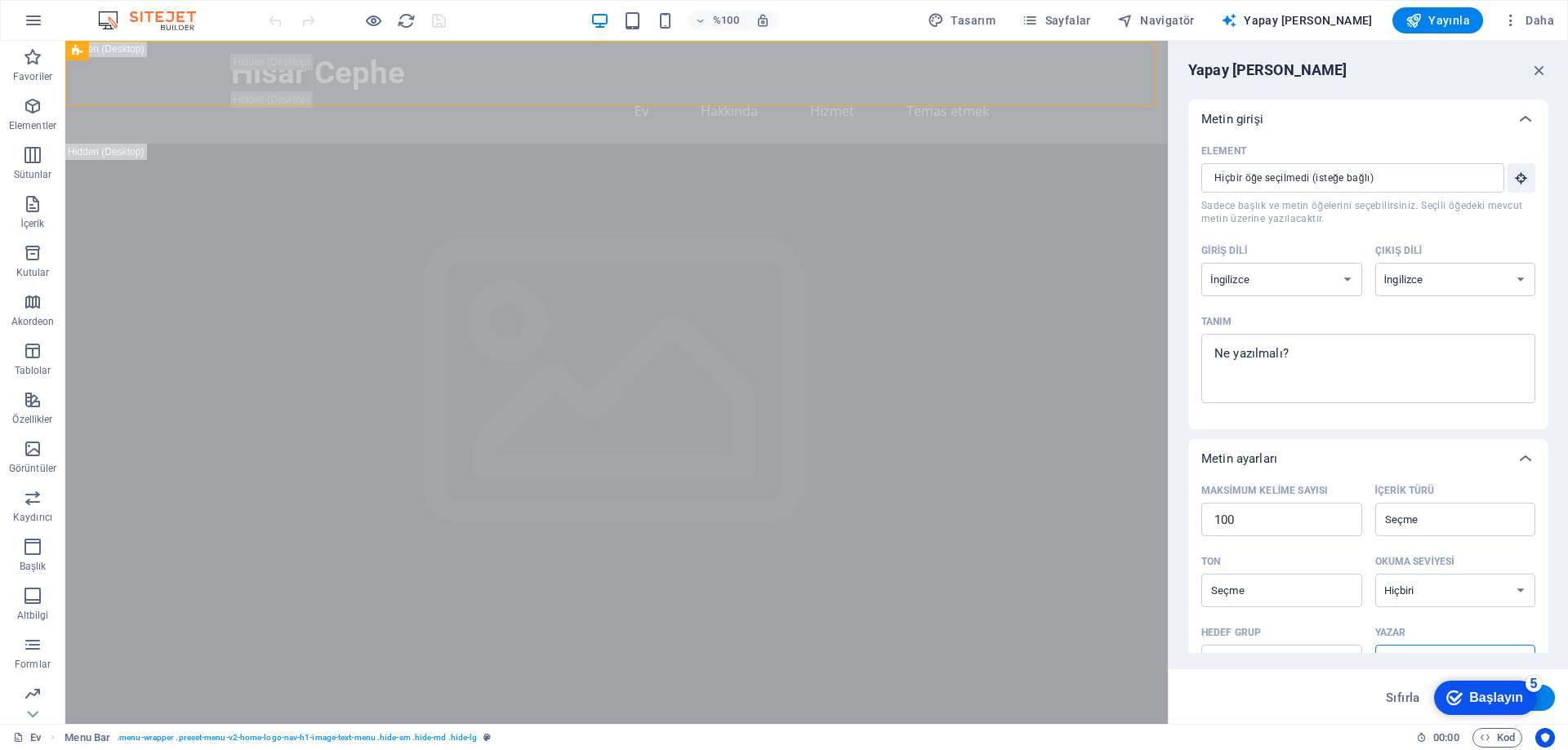
scroll to position [81, 0]
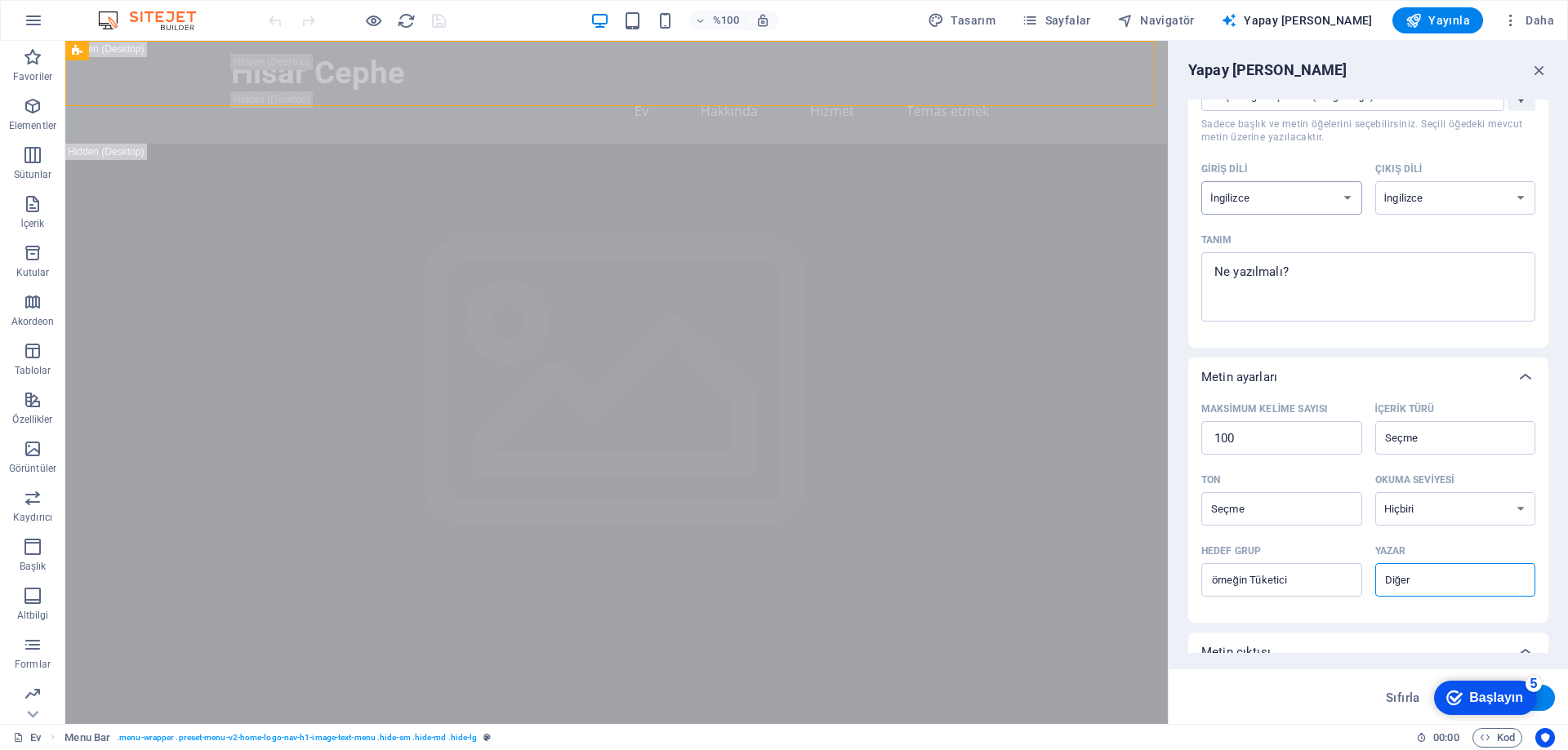
click at [1281, 197] on select "Arnavut Arapça Ermeni Awadhi Azerbaycan Başkurt Bask [GEOGRAPHIC_DATA]ça Bengal…" at bounding box center [1282, 197] width 161 height 33
click at [1353, 153] on div "Element ​ Sadece başlık ve metin öğelerini seçebilirsiniz. Seçili öğedeki mevcu…" at bounding box center [1368, 196] width 334 height 278
click at [1437, 196] on select "Arnavut Arapça Ermeni Awadhi Azerbaycan Başkurt Bask [GEOGRAPHIC_DATA]ça Bengal…" at bounding box center [1456, 197] width 161 height 33
click at [1274, 201] on select "Arnavut Arapça Ermeni Awadhi Azerbaycan Başkurt Bask [GEOGRAPHIC_DATA]ça Bengal…" at bounding box center [1282, 197] width 161 height 33
click at [1473, 237] on div "Tanım" at bounding box center [1365, 240] width 327 height 25
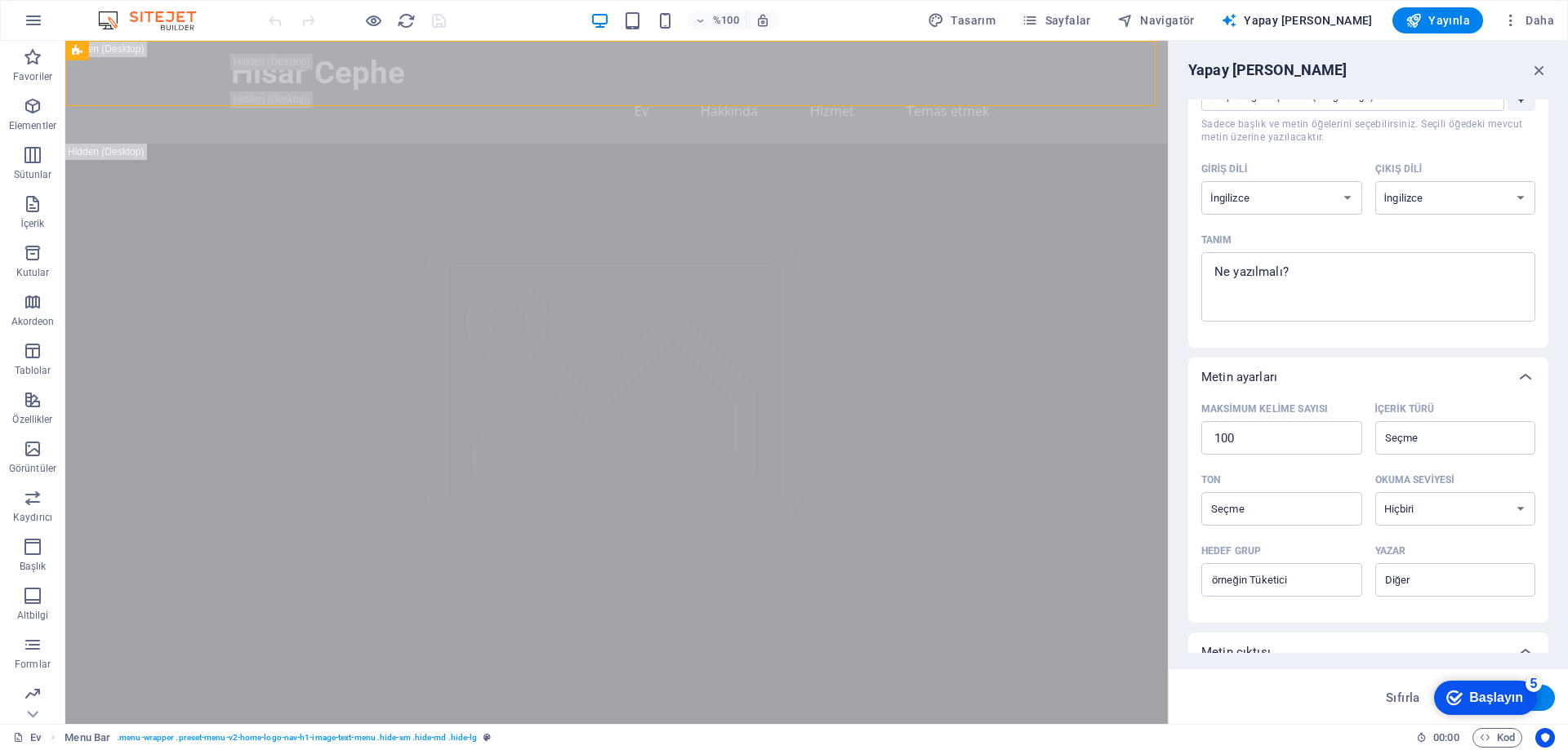
click at [1473, 261] on textarea "Tanım x ​" at bounding box center [1368, 287] width 318 height 53
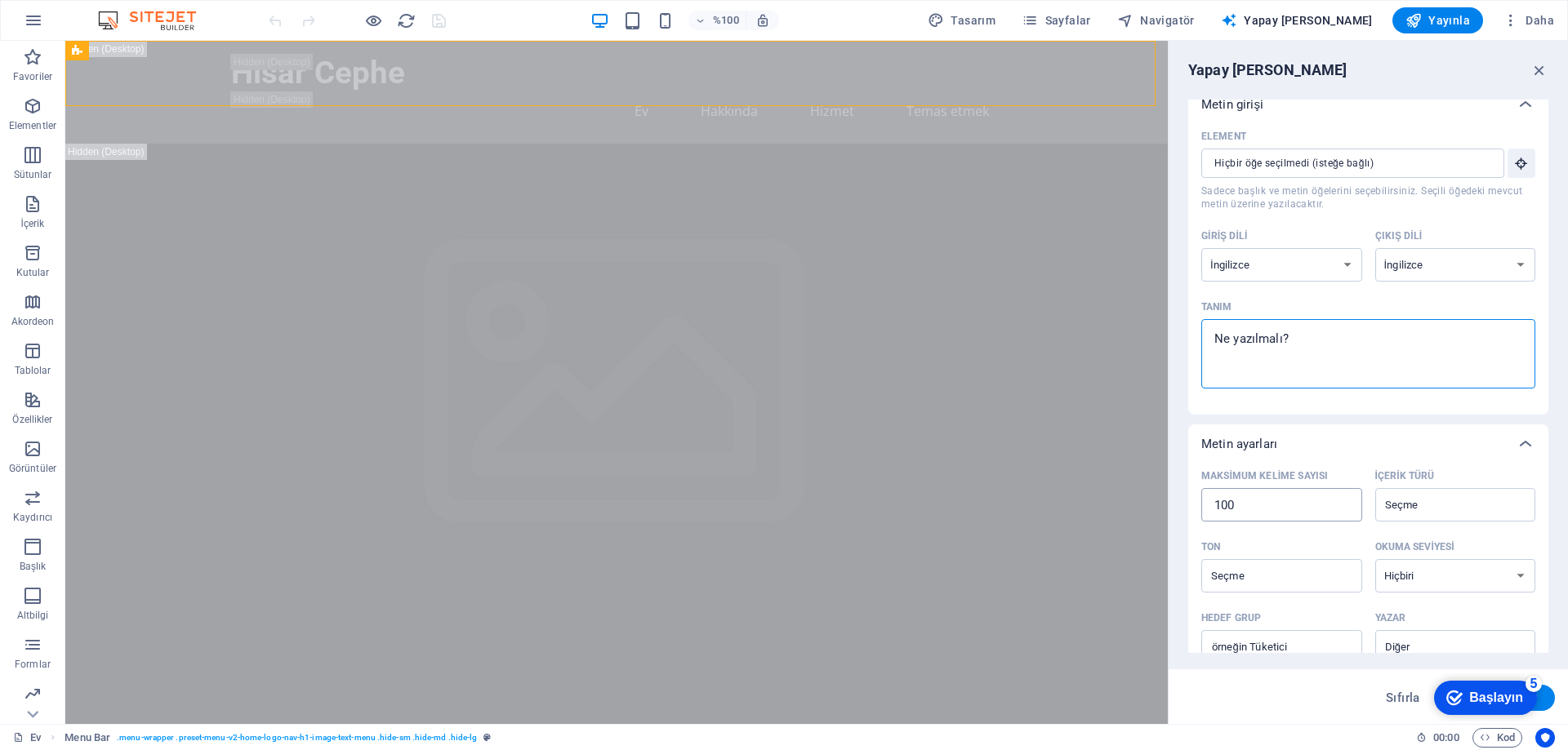
scroll to position [0, 0]
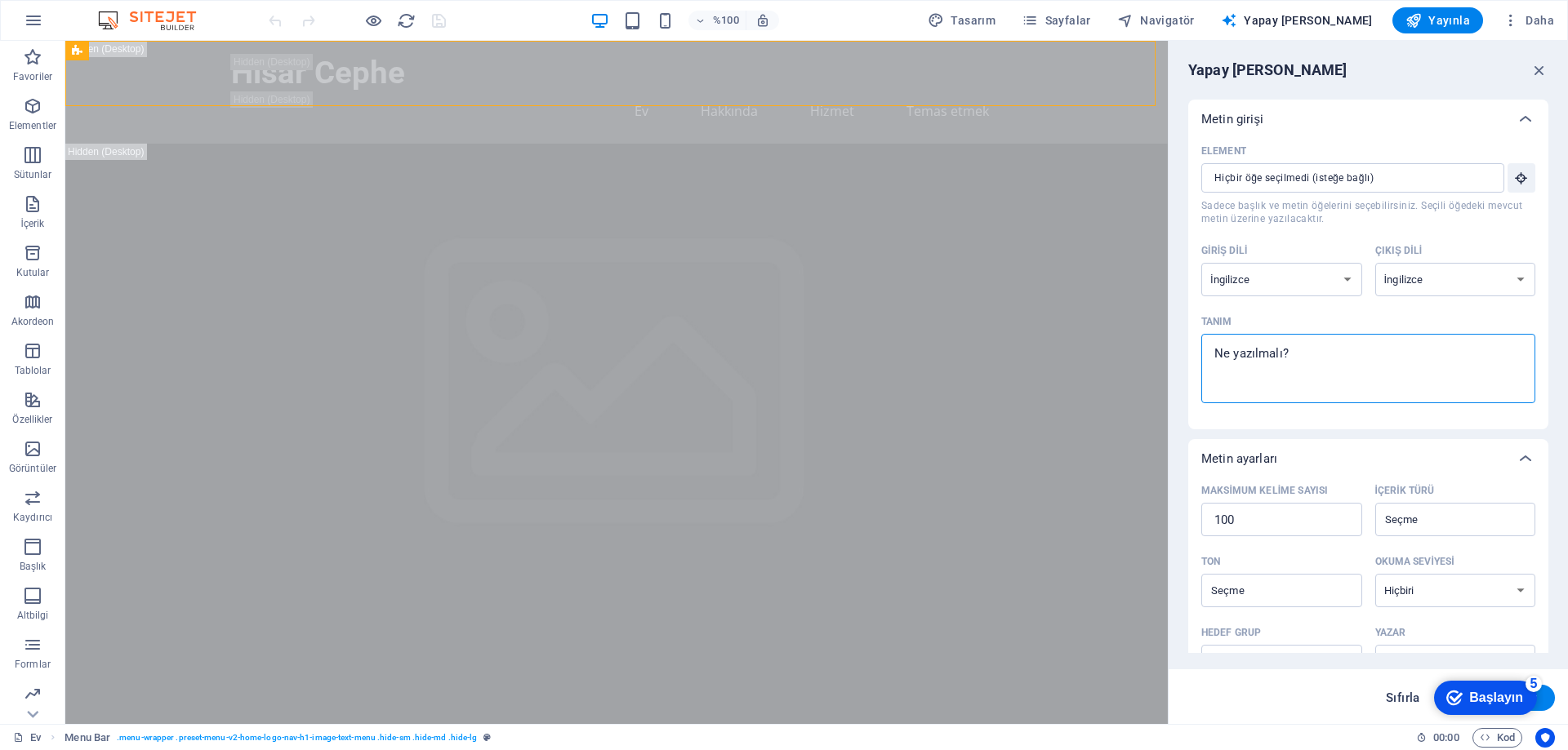
click at [1396, 696] on font "Sıfırla" at bounding box center [1403, 698] width 34 height 15
type textarea "x"
click at [1404, 695] on font "Sıfırla" at bounding box center [1403, 698] width 34 height 15
type textarea "x"
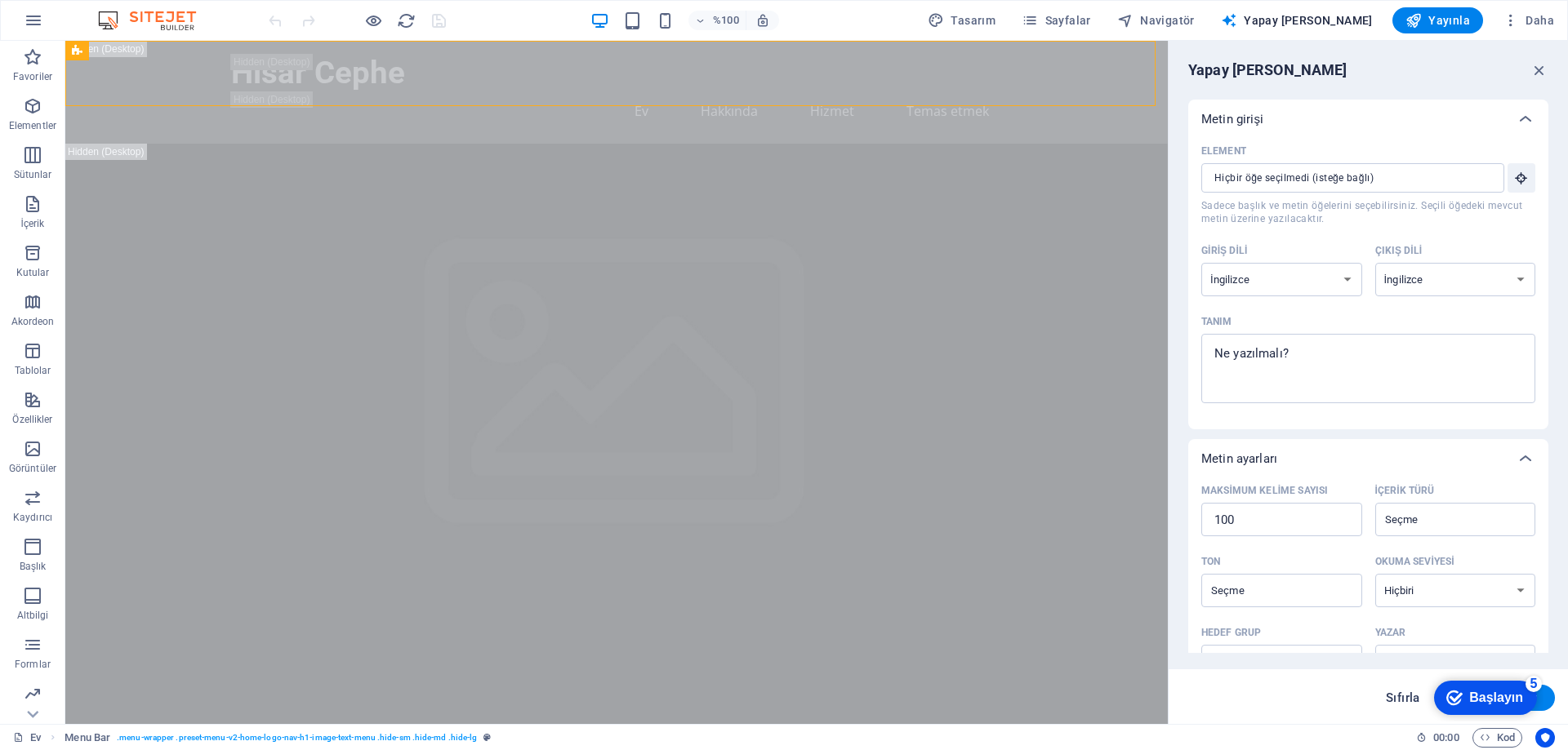
type textarea "x"
click at [1536, 69] on icon "button" at bounding box center [1539, 70] width 18 height 18
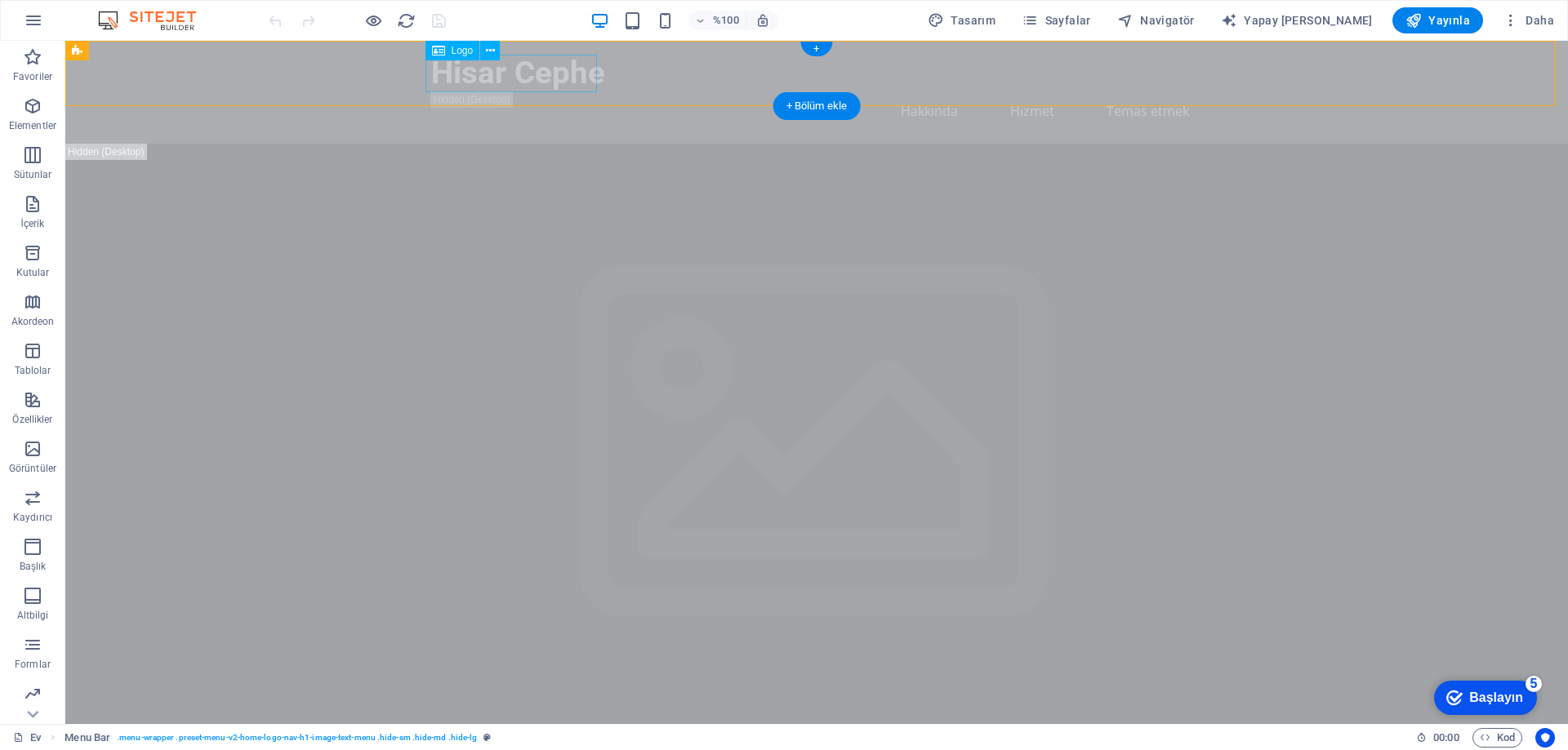
click at [567, 77] on div "Hisar Cephe" at bounding box center [817, 73] width 771 height 38
click at [506, 64] on div "Hisar Cephe" at bounding box center [817, 73] width 771 height 38
click at [467, 53] on font "Logo" at bounding box center [462, 51] width 22 height 11
click at [465, 51] on font "Logo" at bounding box center [462, 51] width 22 height 11
click at [489, 48] on icon at bounding box center [491, 51] width 9 height 17
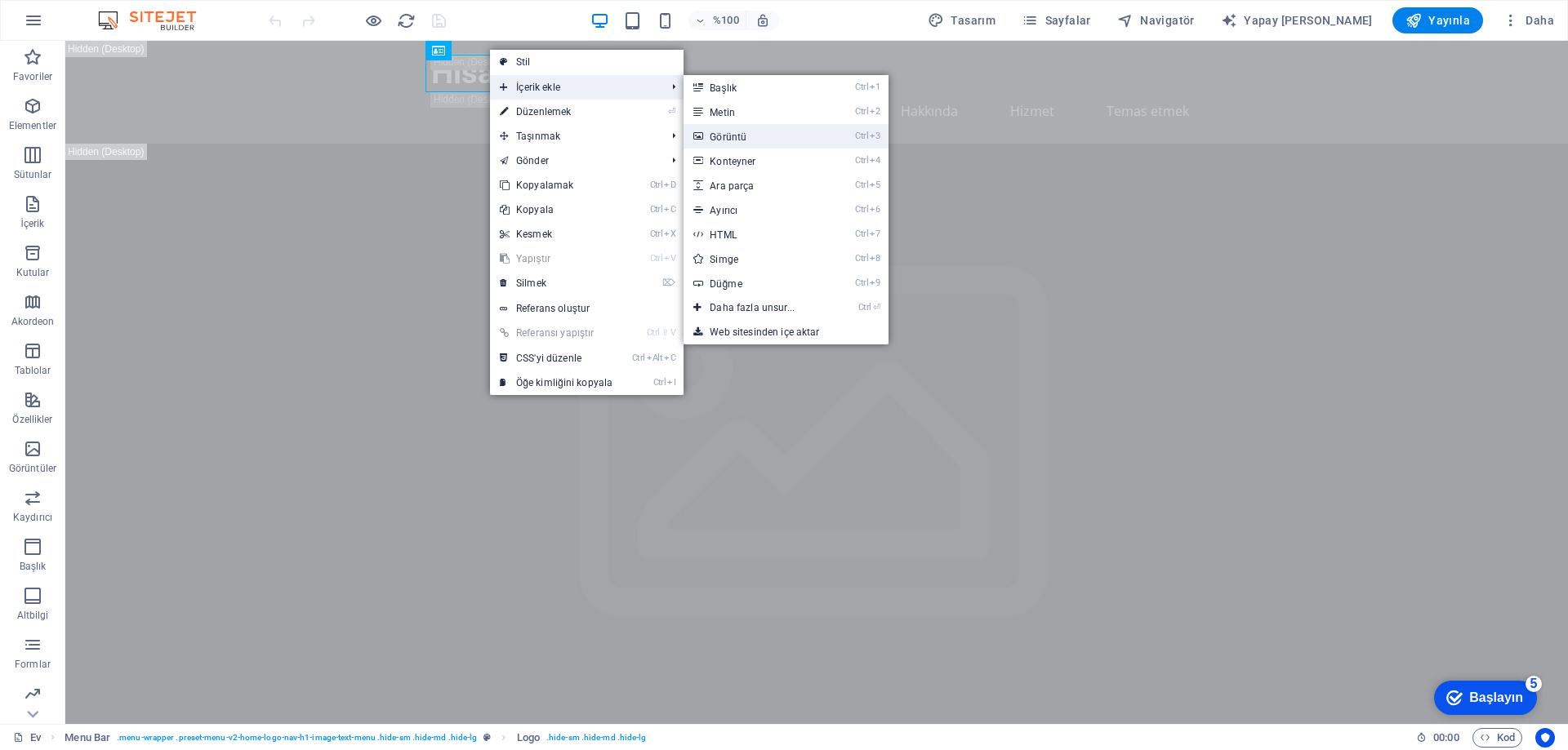
click at [744, 140] on link "Ctrl 3 Görüntü" at bounding box center [755, 136] width 144 height 25
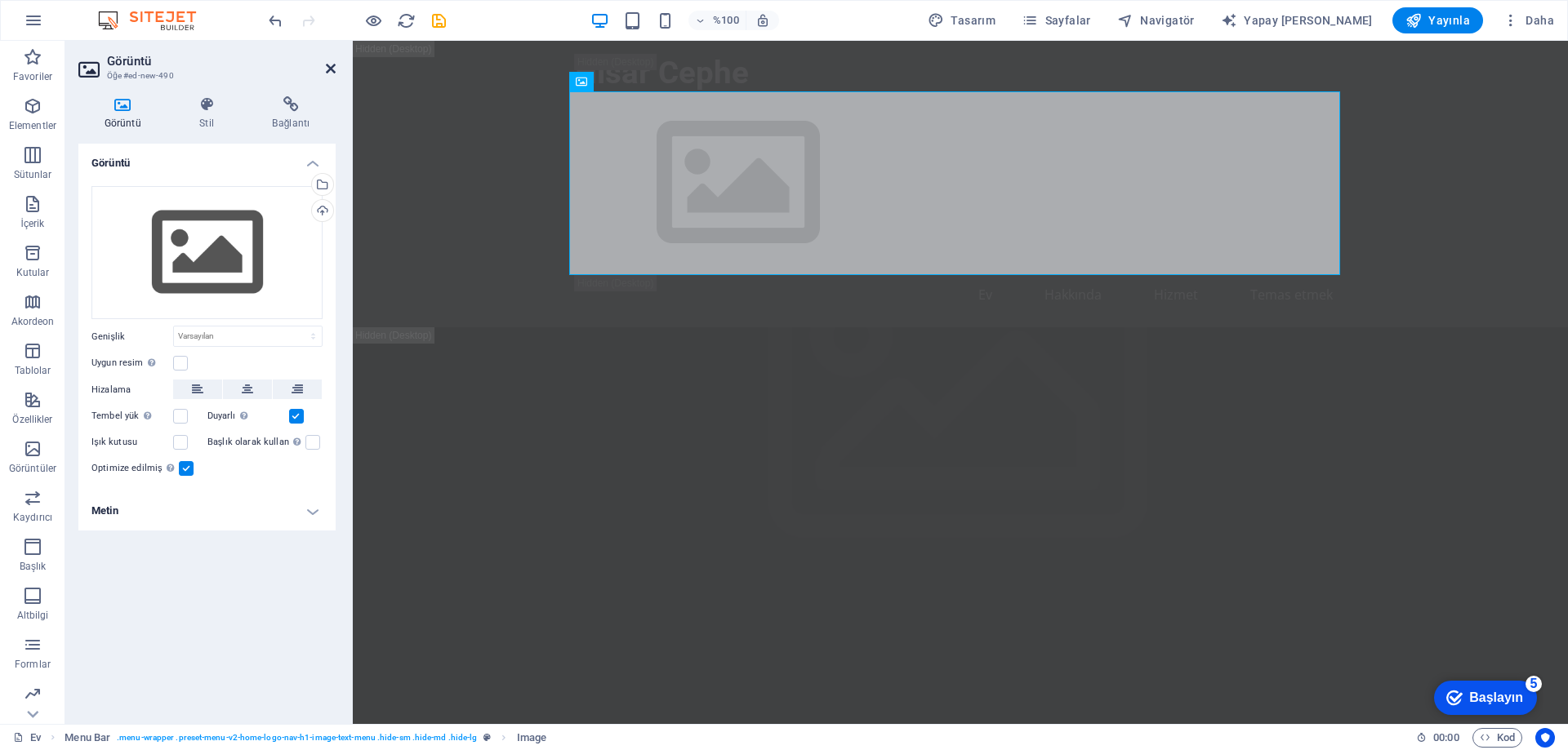
click at [330, 67] on icon at bounding box center [331, 69] width 9 height 13
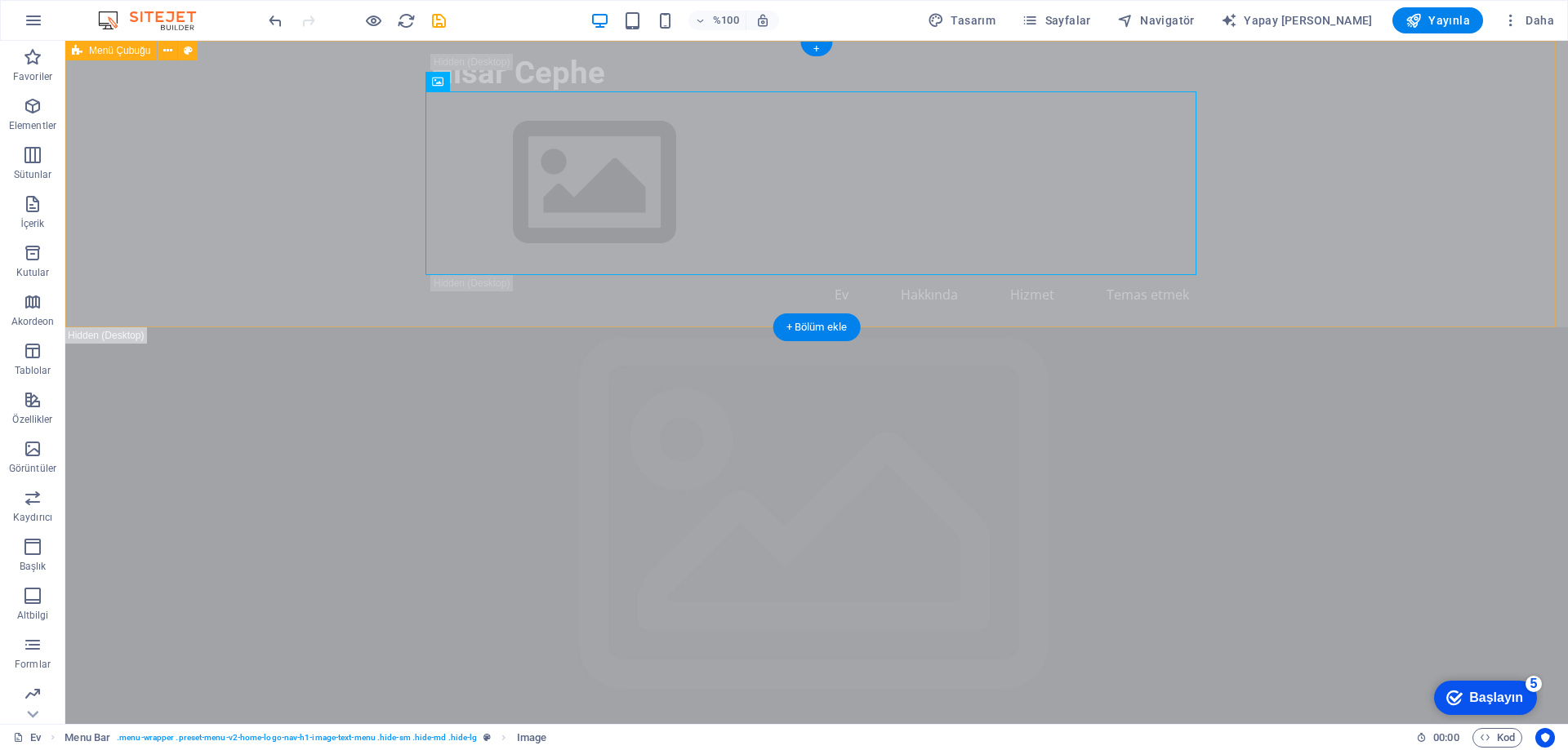
click at [225, 165] on div "Hisar Cephe Ev Hakkında Hizmet Temas etmek" at bounding box center [817, 183] width 1503 height 286
click at [526, 70] on div "Hisar Cephe" at bounding box center [817, 73] width 771 height 38
click at [492, 48] on icon at bounding box center [491, 51] width 9 height 17
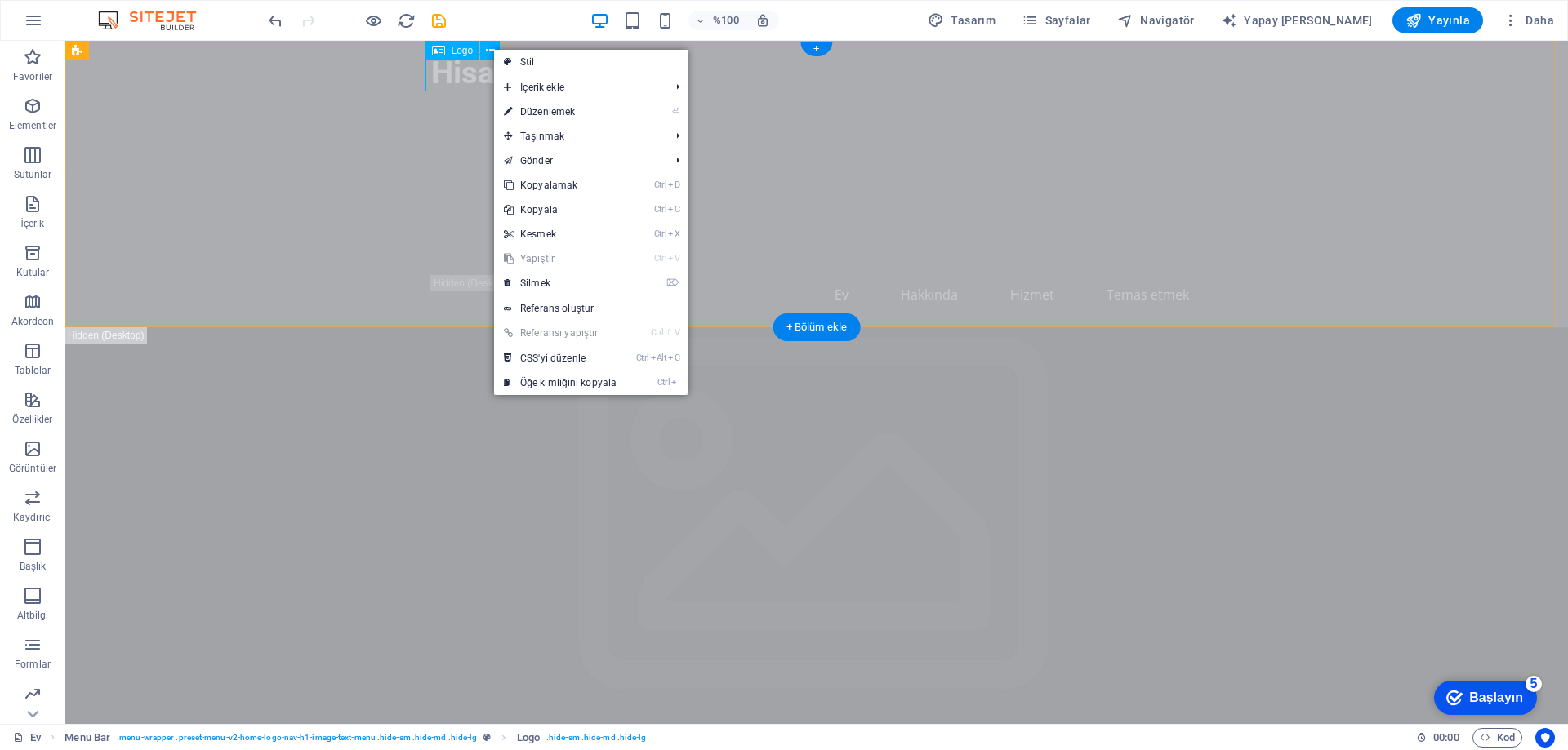
click at [459, 70] on div "Hisar Cephe" at bounding box center [817, 73] width 771 height 38
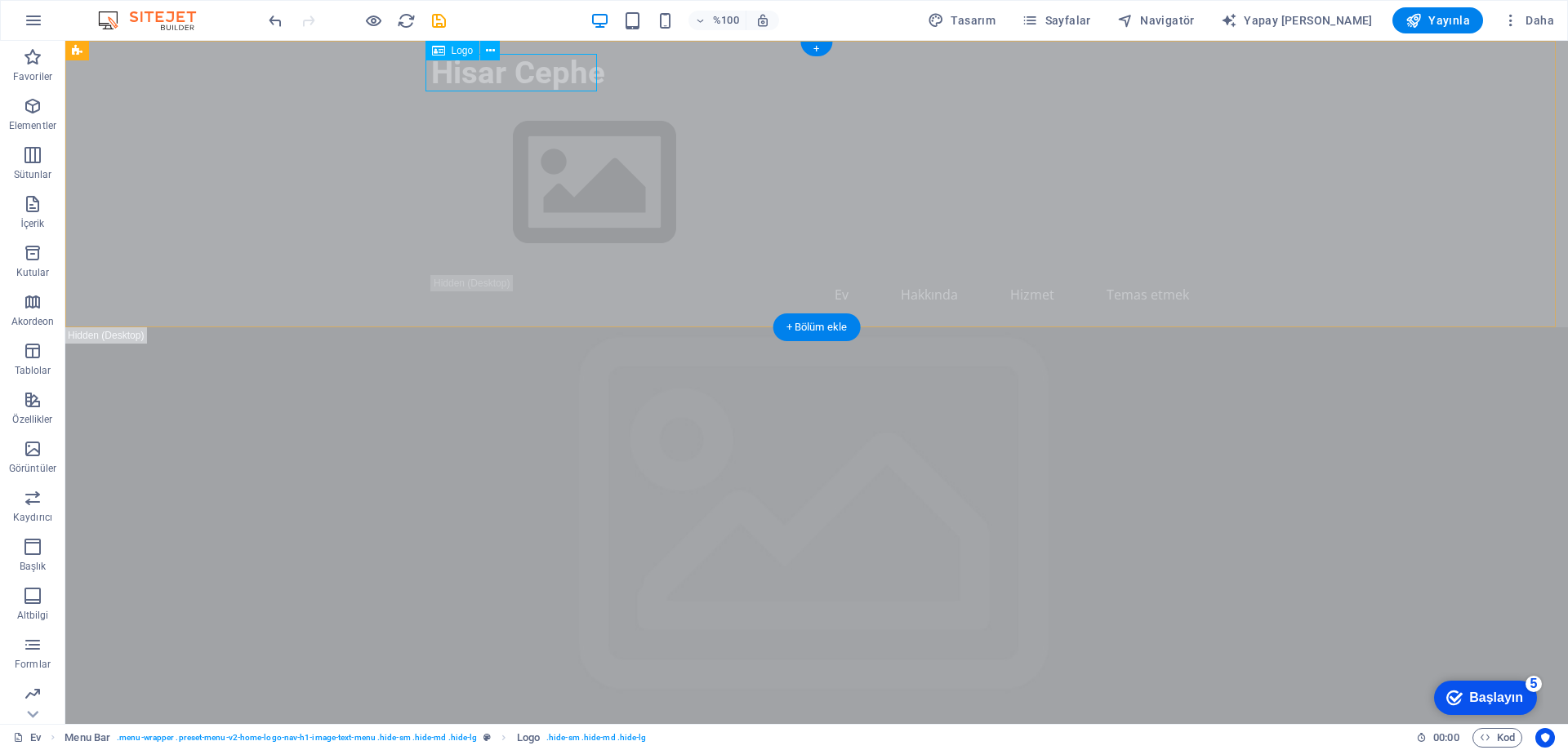
click at [489, 72] on div "Hisar Cephe" at bounding box center [817, 73] width 771 height 38
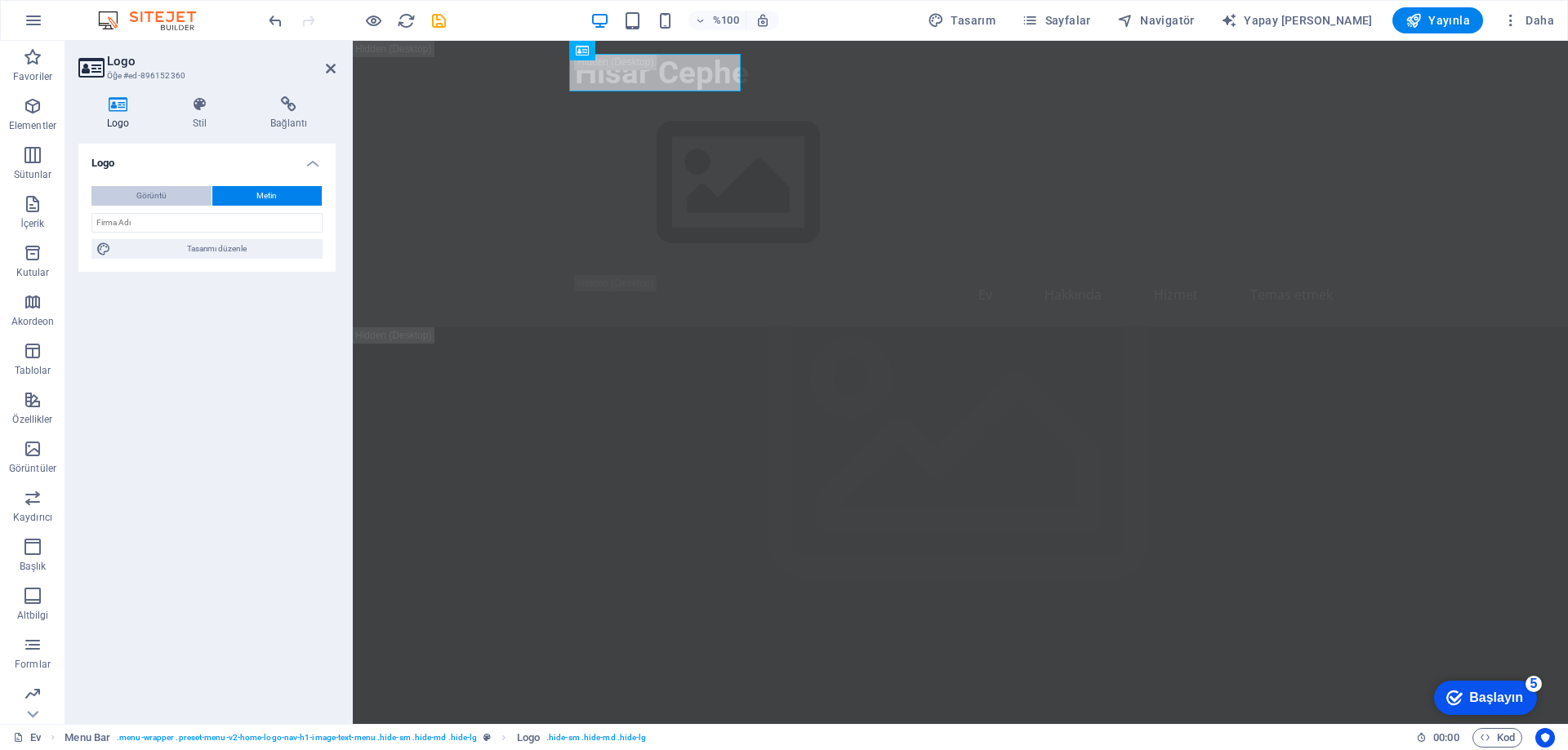
click at [147, 191] on font "Görüntü" at bounding box center [151, 196] width 30 height 9
